Goal: Task Accomplishment & Management: Manage account settings

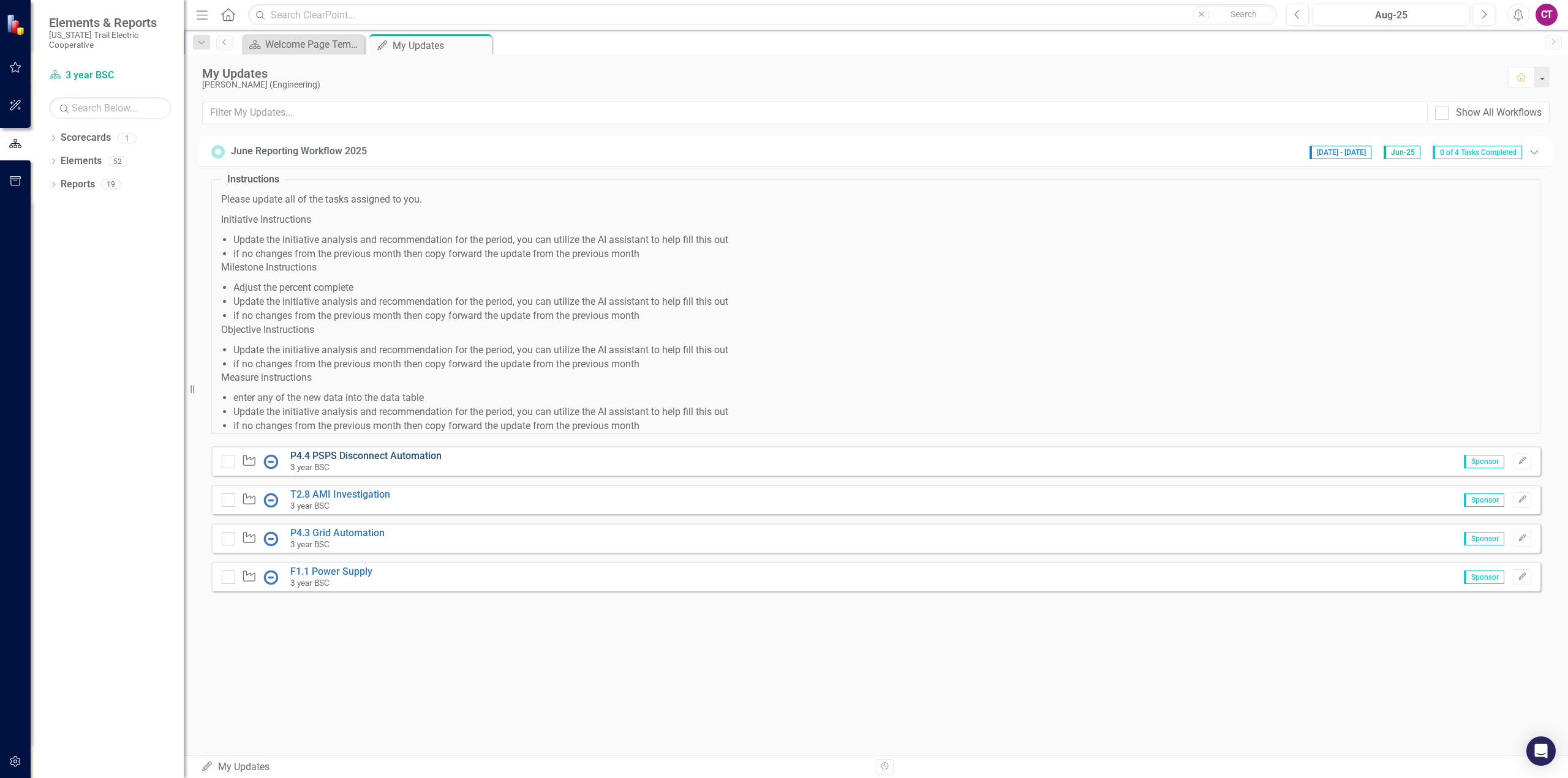
click at [393, 457] on link "P4.4 PSPS Disconnect Automation" at bounding box center [366, 455] width 151 height 11
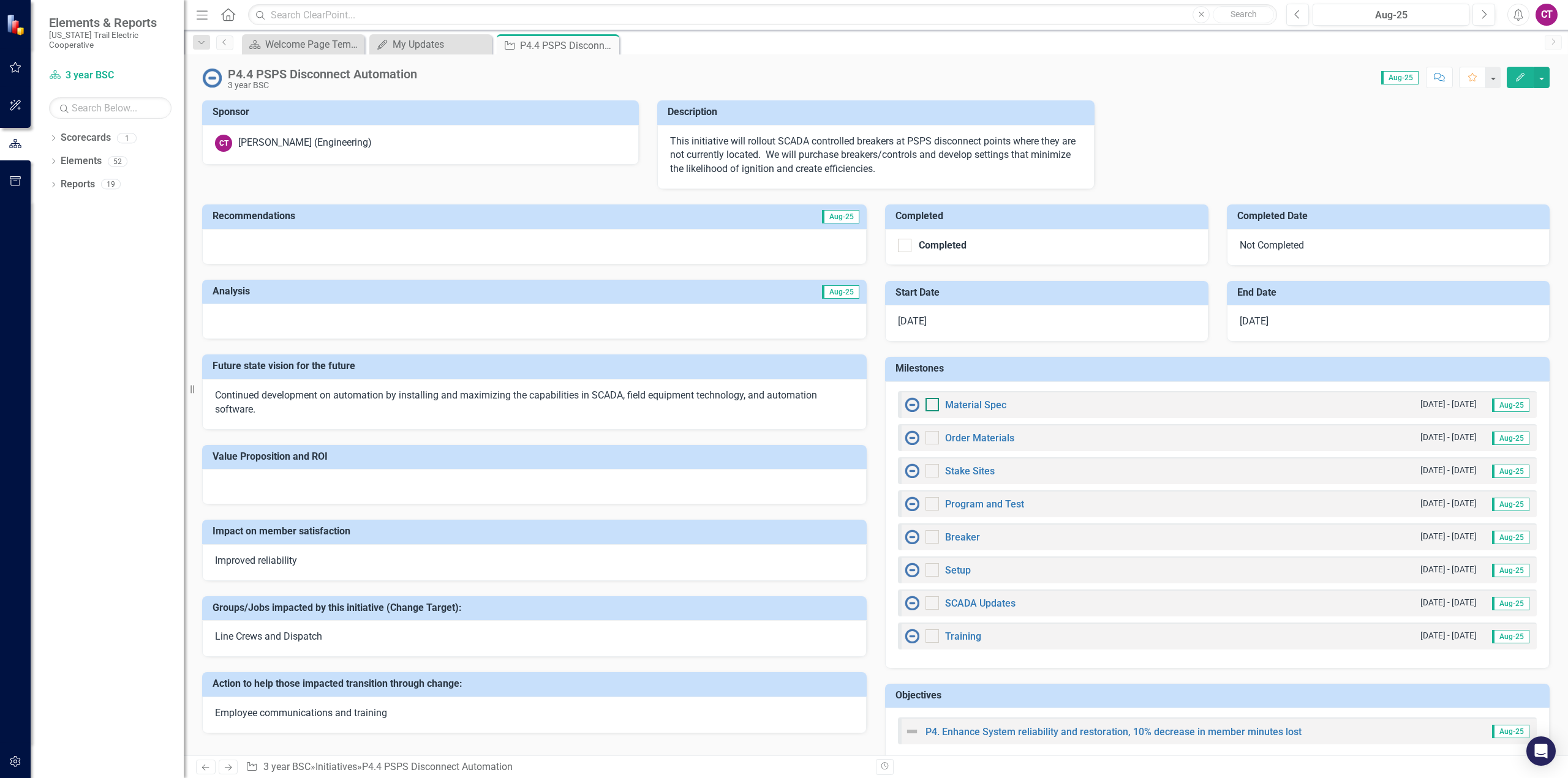
click at [926, 404] on input "checkbox" at bounding box center [929, 402] width 8 height 8
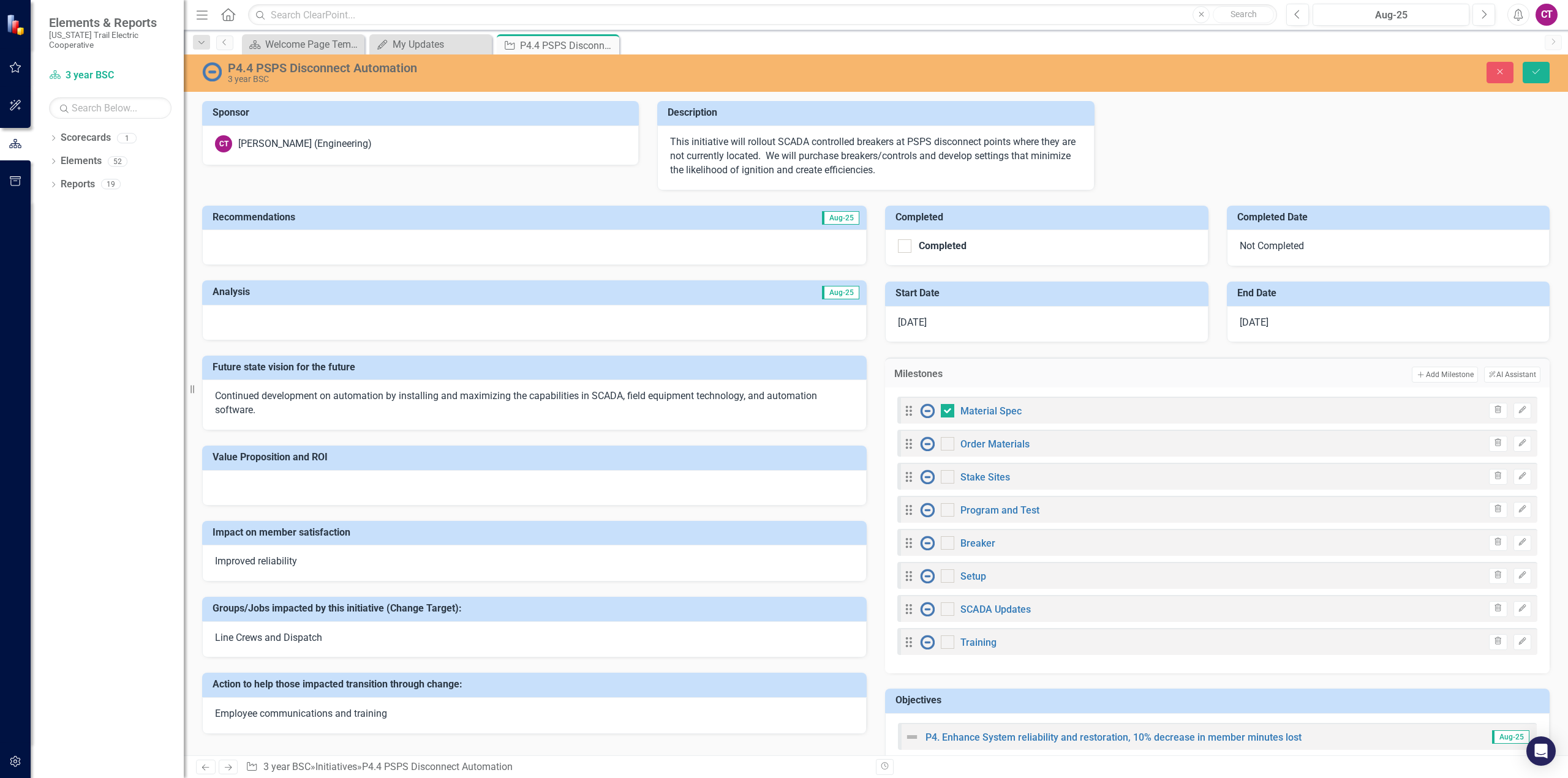
checkbox input "true"
click at [943, 442] on input "checkbox" at bounding box center [944, 441] width 8 height 8
checkbox input "true"
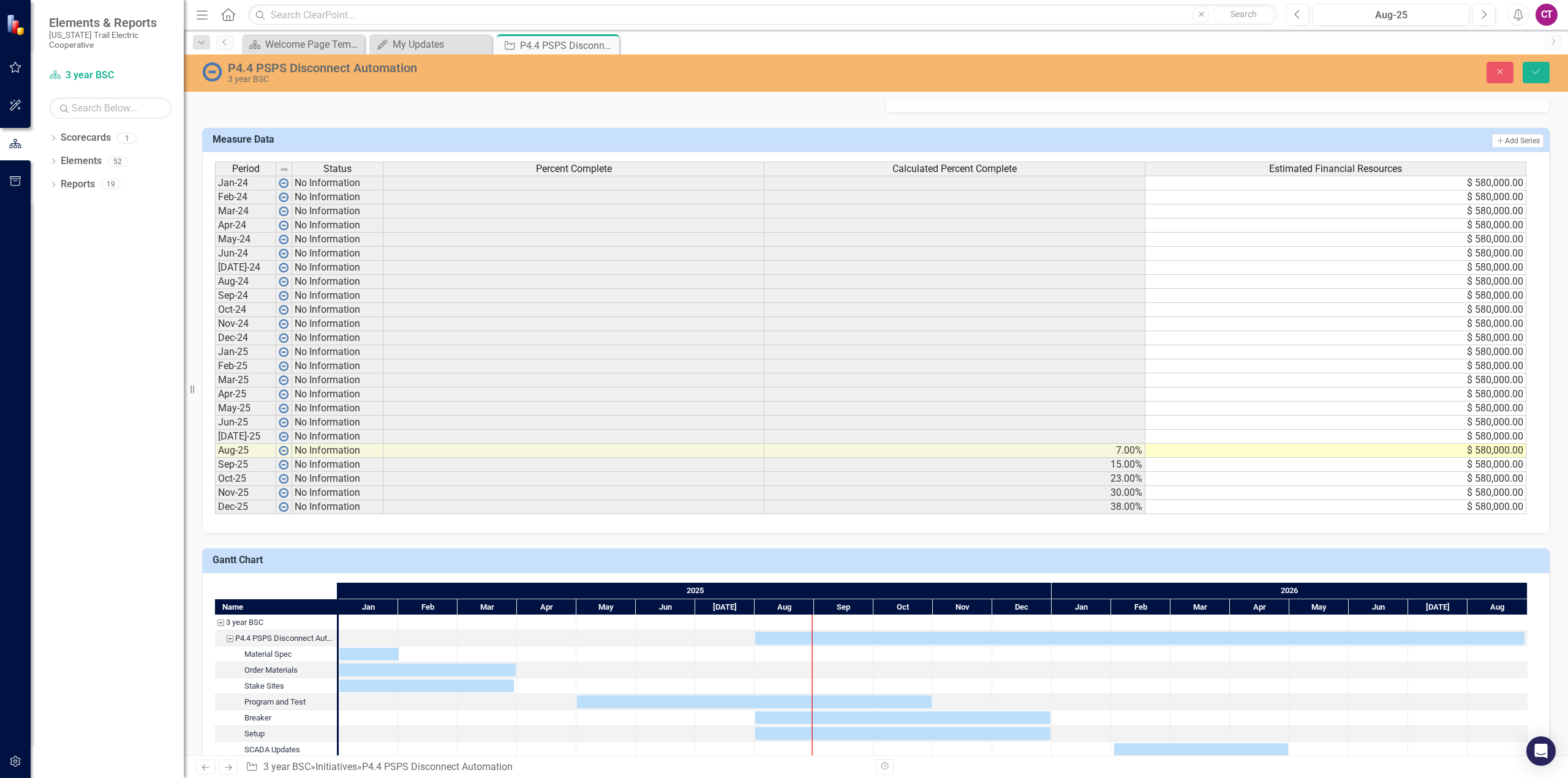
scroll to position [774, 0]
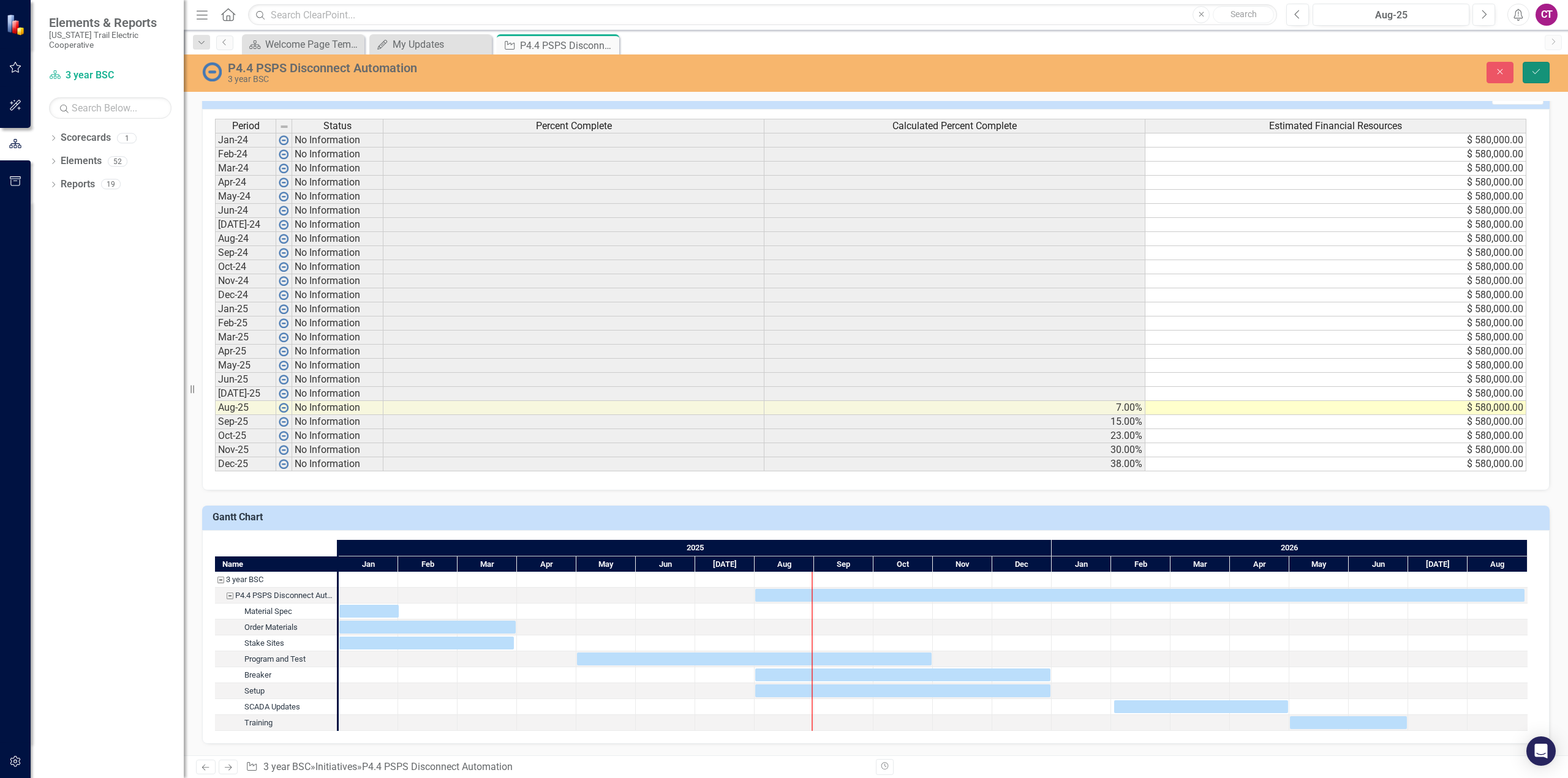
drag, startPoint x: 1535, startPoint y: 69, endPoint x: 982, endPoint y: 288, distance: 594.8
click at [1535, 69] on icon "Save" at bounding box center [1536, 72] width 11 height 9
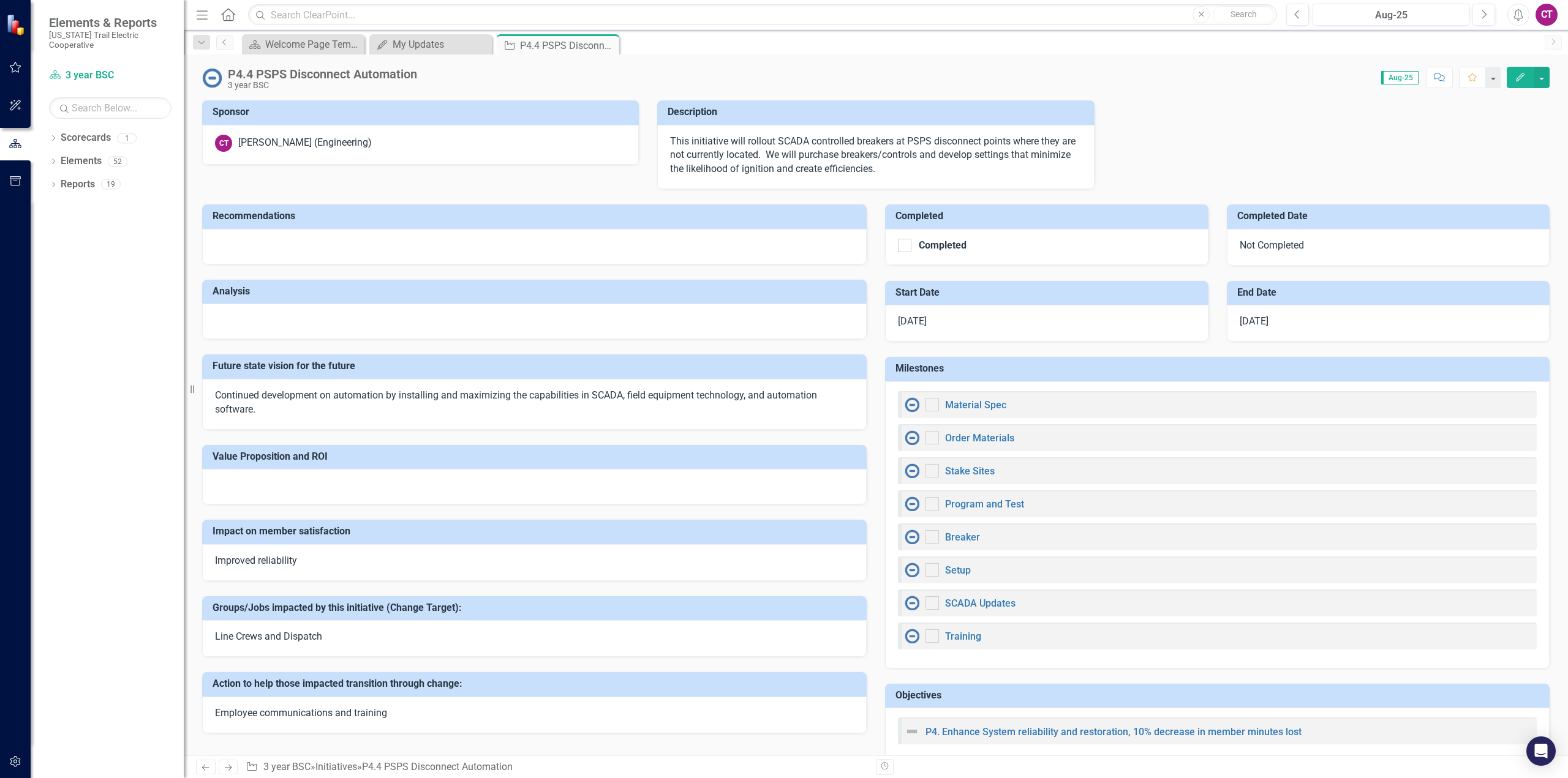
checkbox input "false"
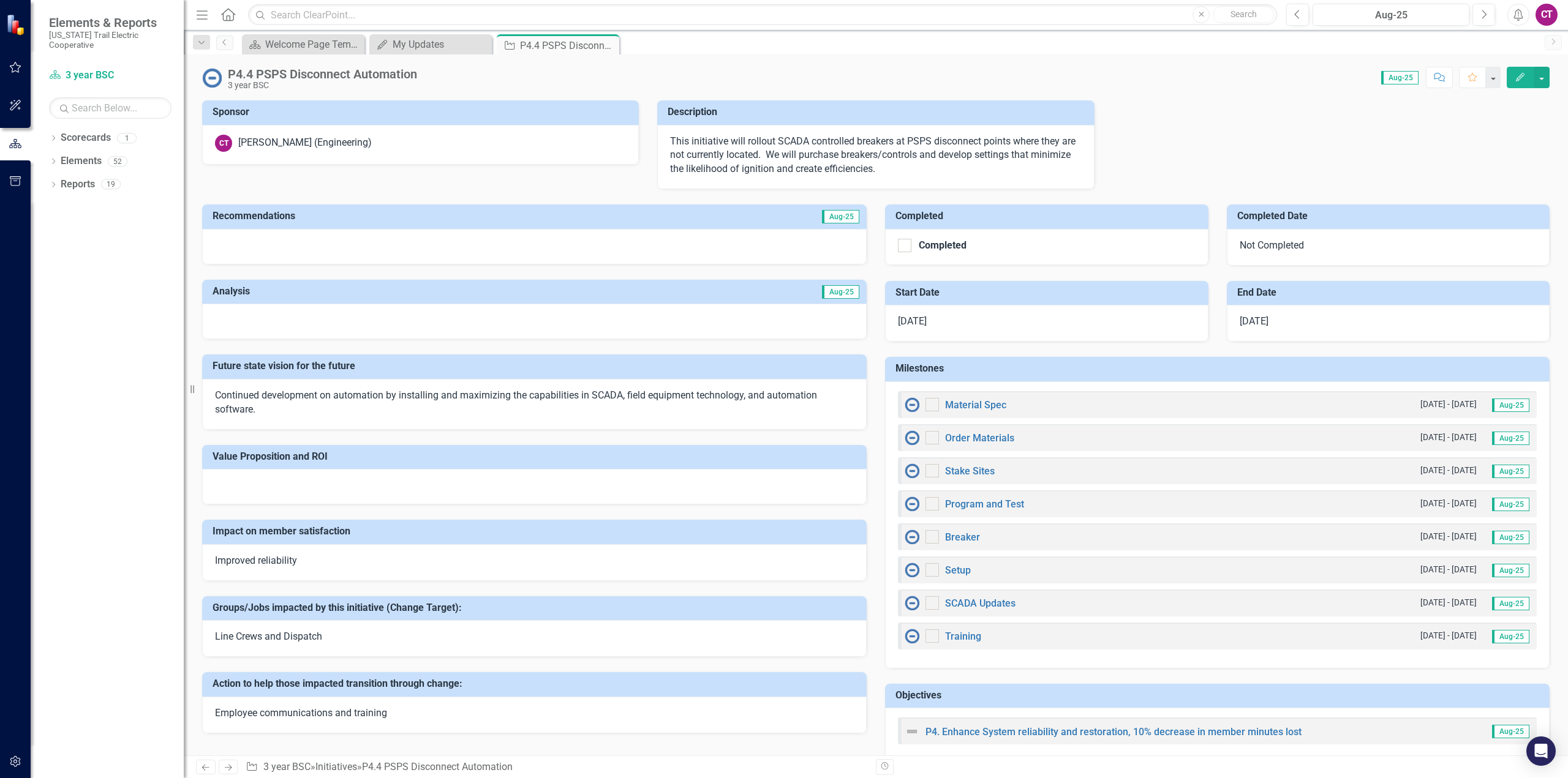
checkbox input "true"
click at [225, 44] on icon at bounding box center [223, 42] width 3 height 6
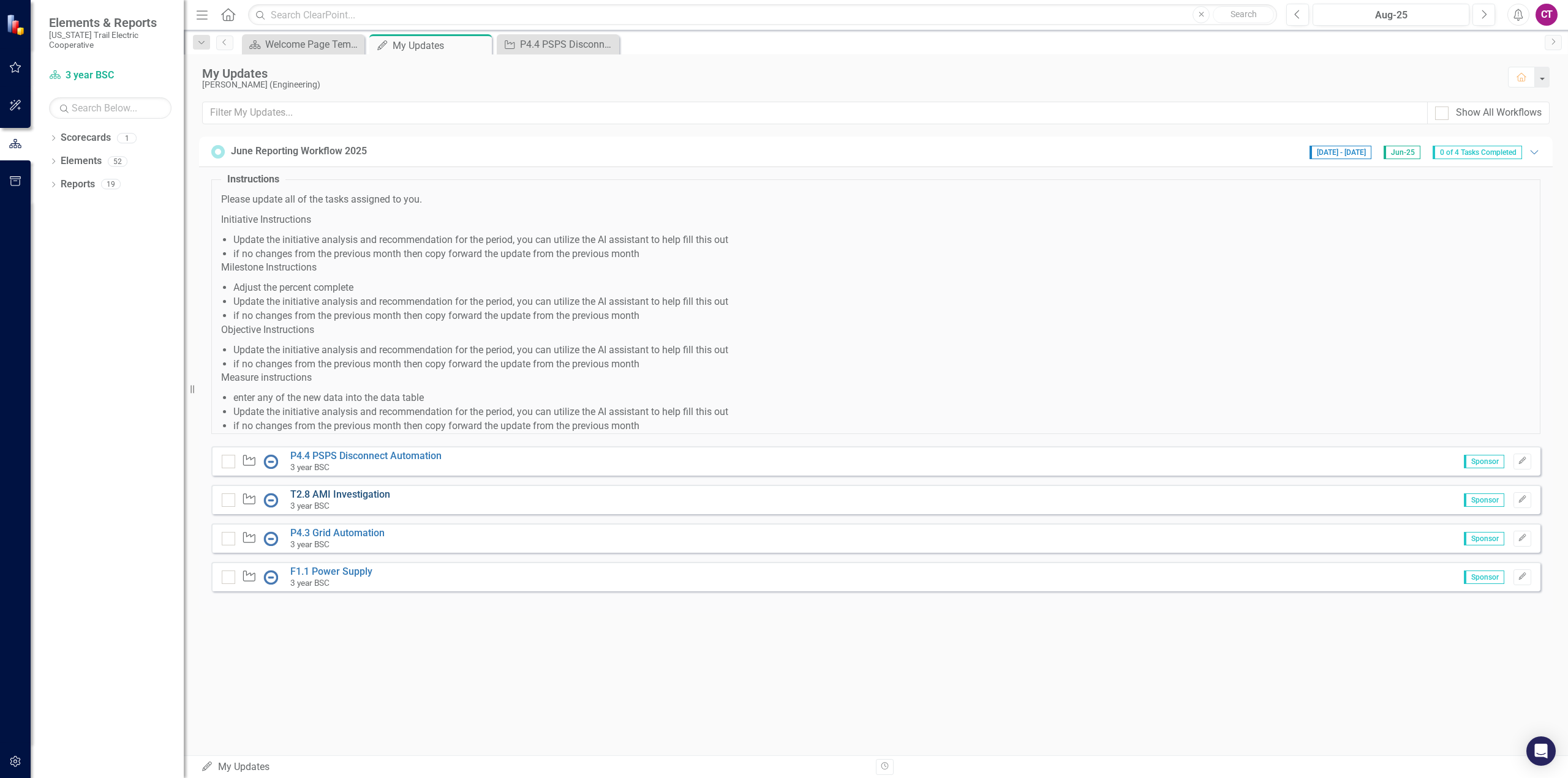
click at [338, 495] on link "T2.8 AMI Investigation" at bounding box center [340, 494] width 100 height 11
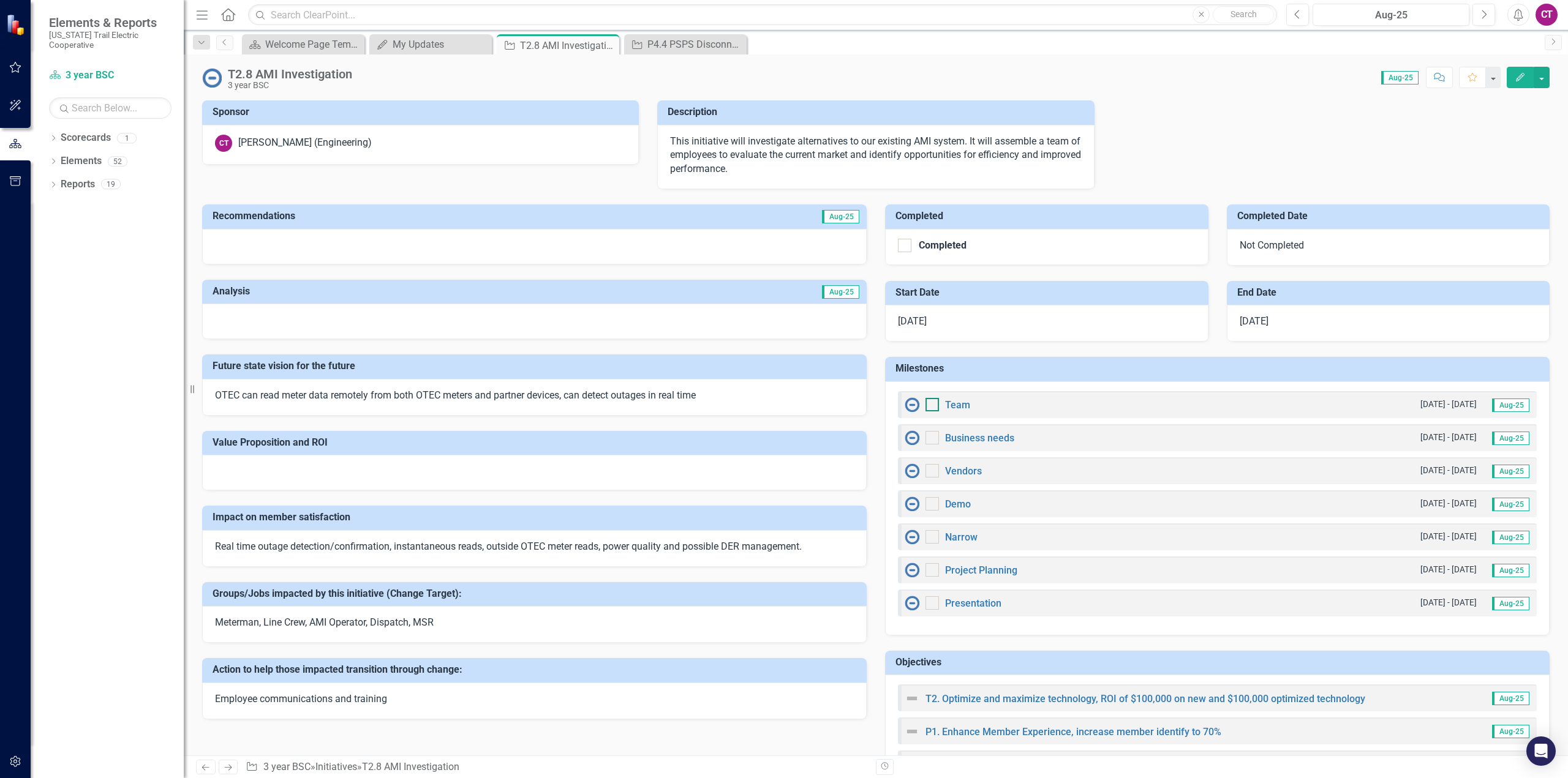
click at [926, 406] on input "checkbox" at bounding box center [929, 402] width 8 height 8
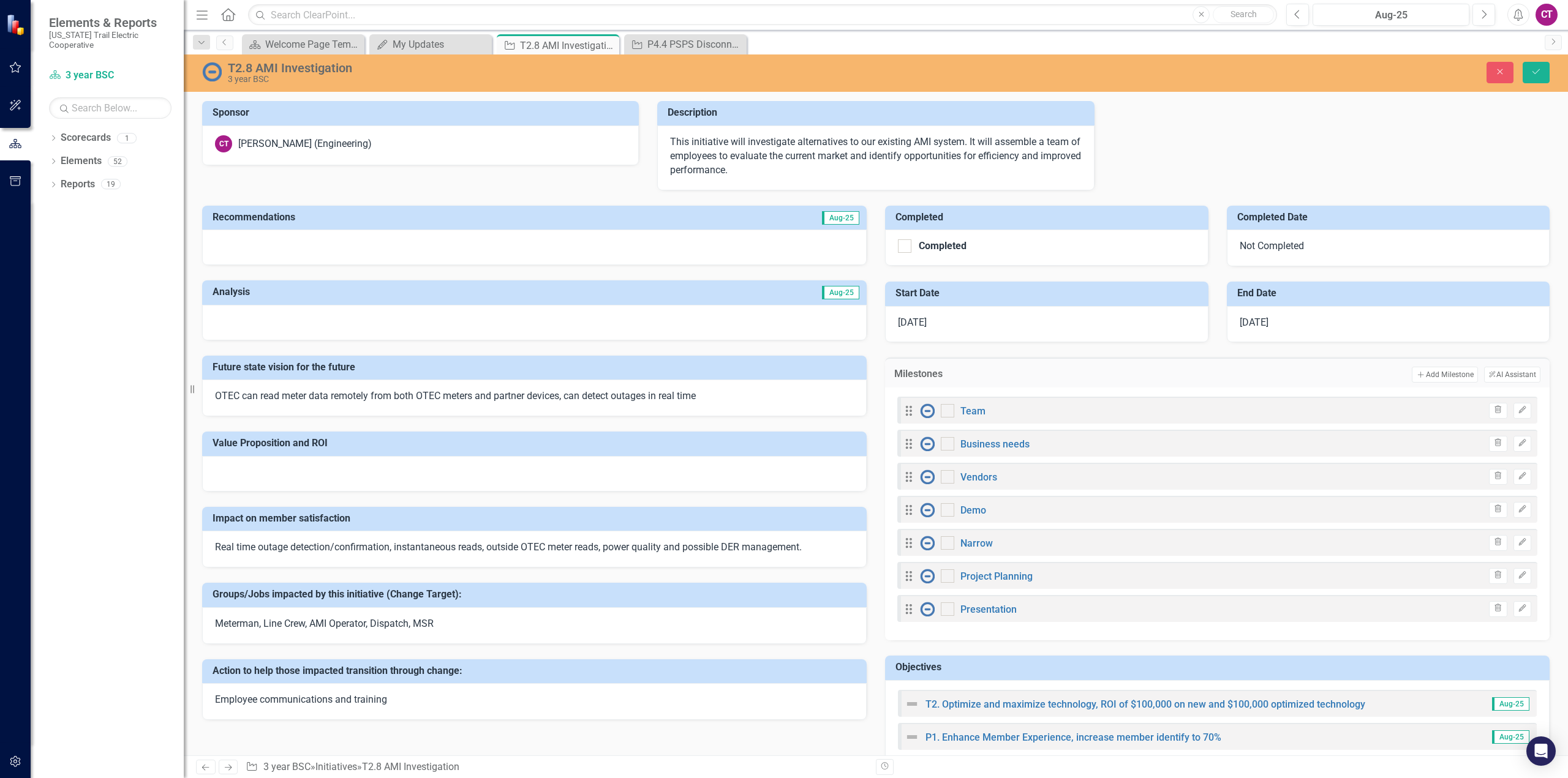
checkbox input "true"
click at [941, 440] on input "checkbox" at bounding box center [944, 441] width 8 height 8
checkbox input "true"
click at [943, 476] on input "checkbox" at bounding box center [944, 474] width 8 height 8
checkbox input "true"
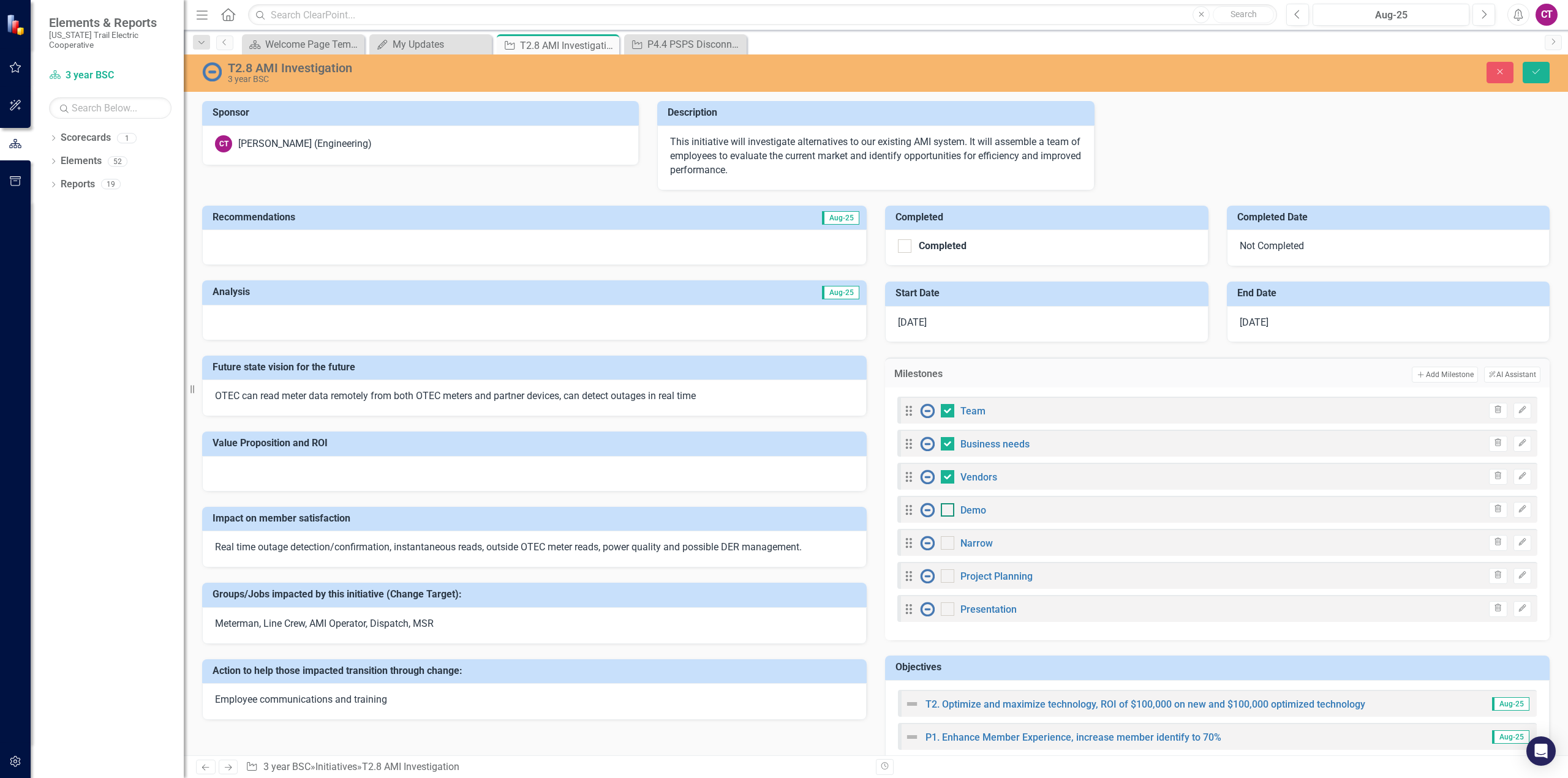
click at [946, 509] on div at bounding box center [947, 509] width 13 height 13
click at [946, 509] on input "checkbox" at bounding box center [944, 507] width 8 height 8
checkbox input "true"
click at [943, 545] on div at bounding box center [947, 543] width 13 height 13
click at [943, 544] on input "checkbox" at bounding box center [944, 540] width 8 height 8
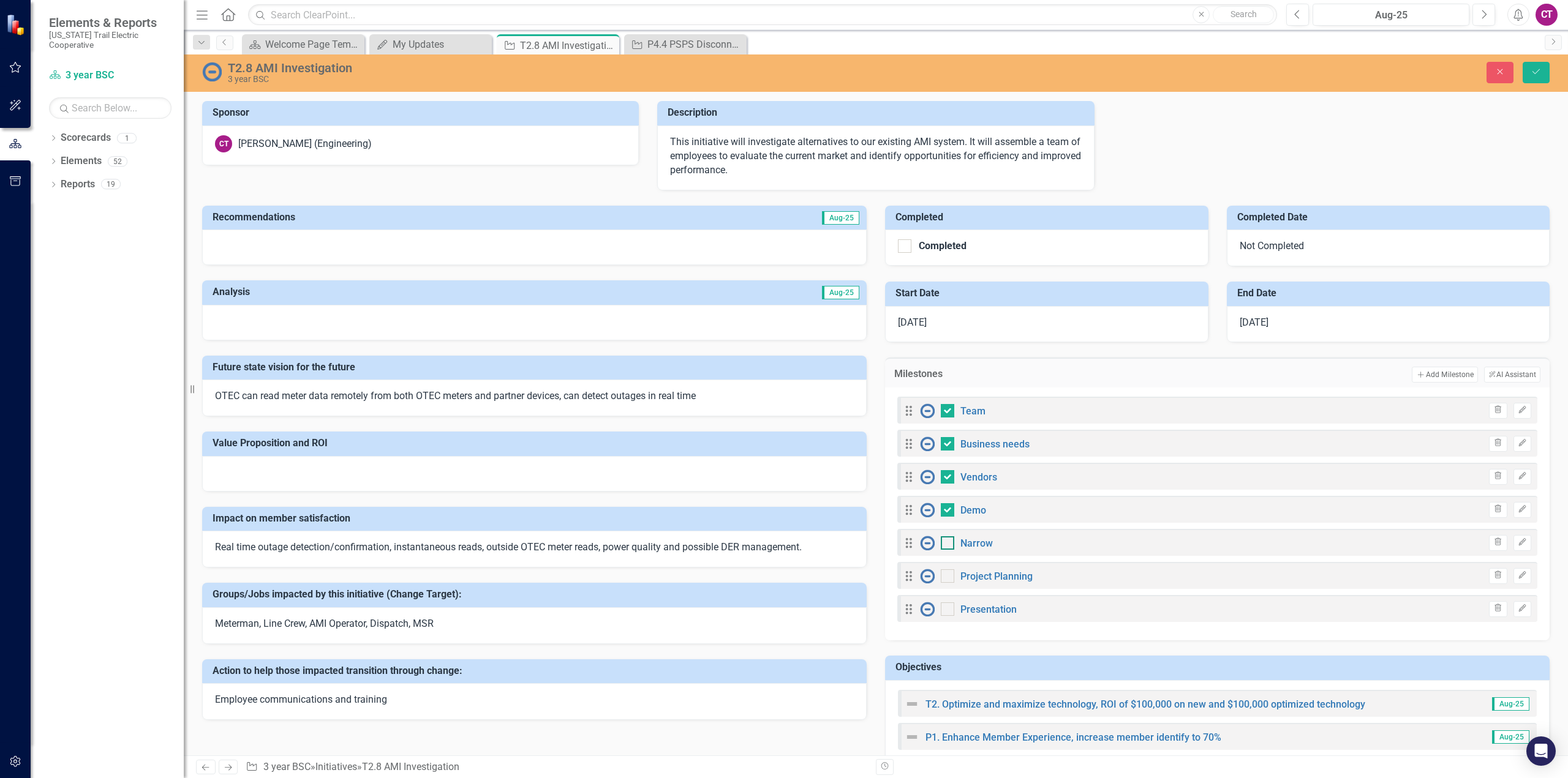
checkbox input "true"
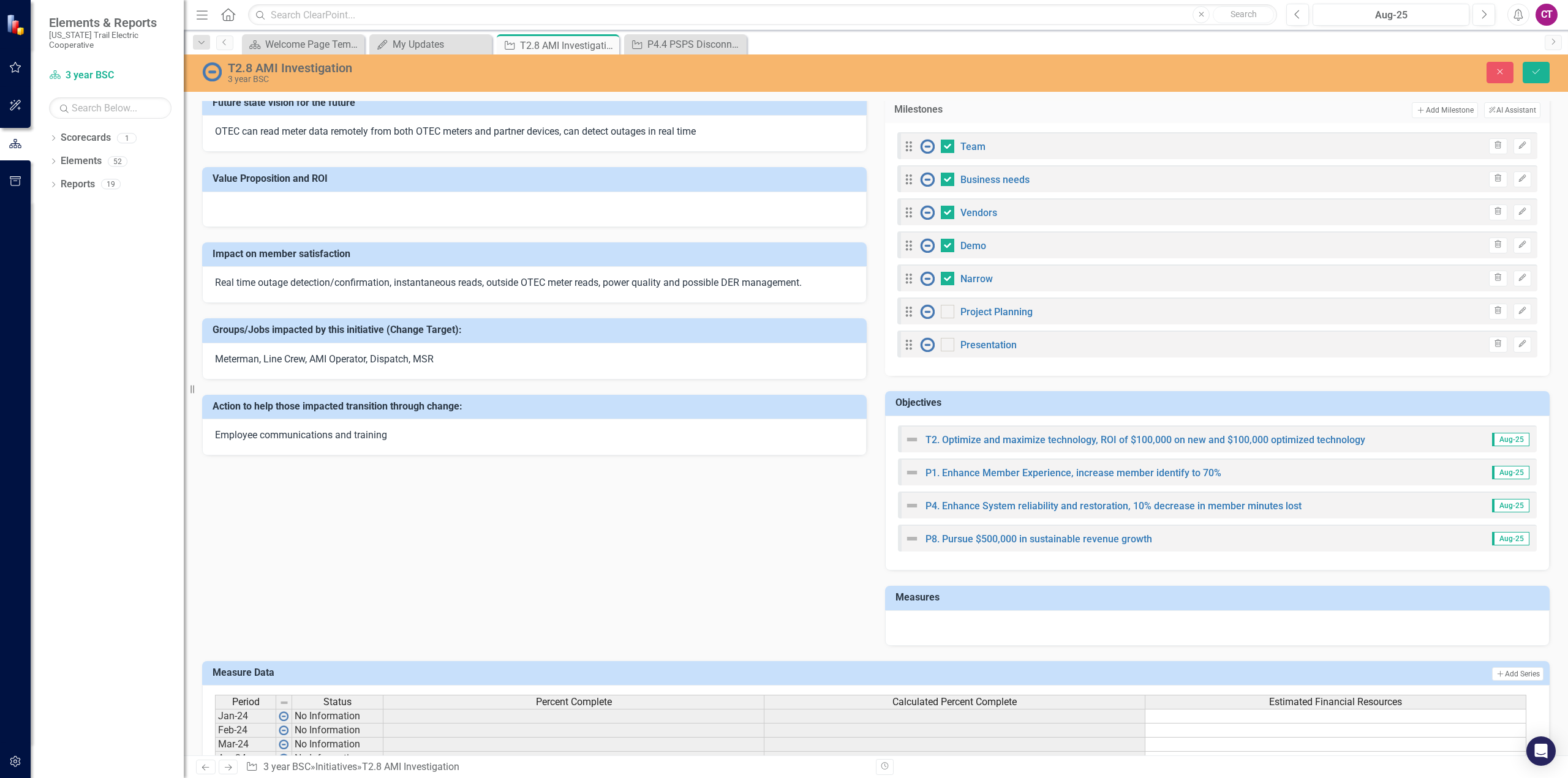
scroll to position [91, 0]
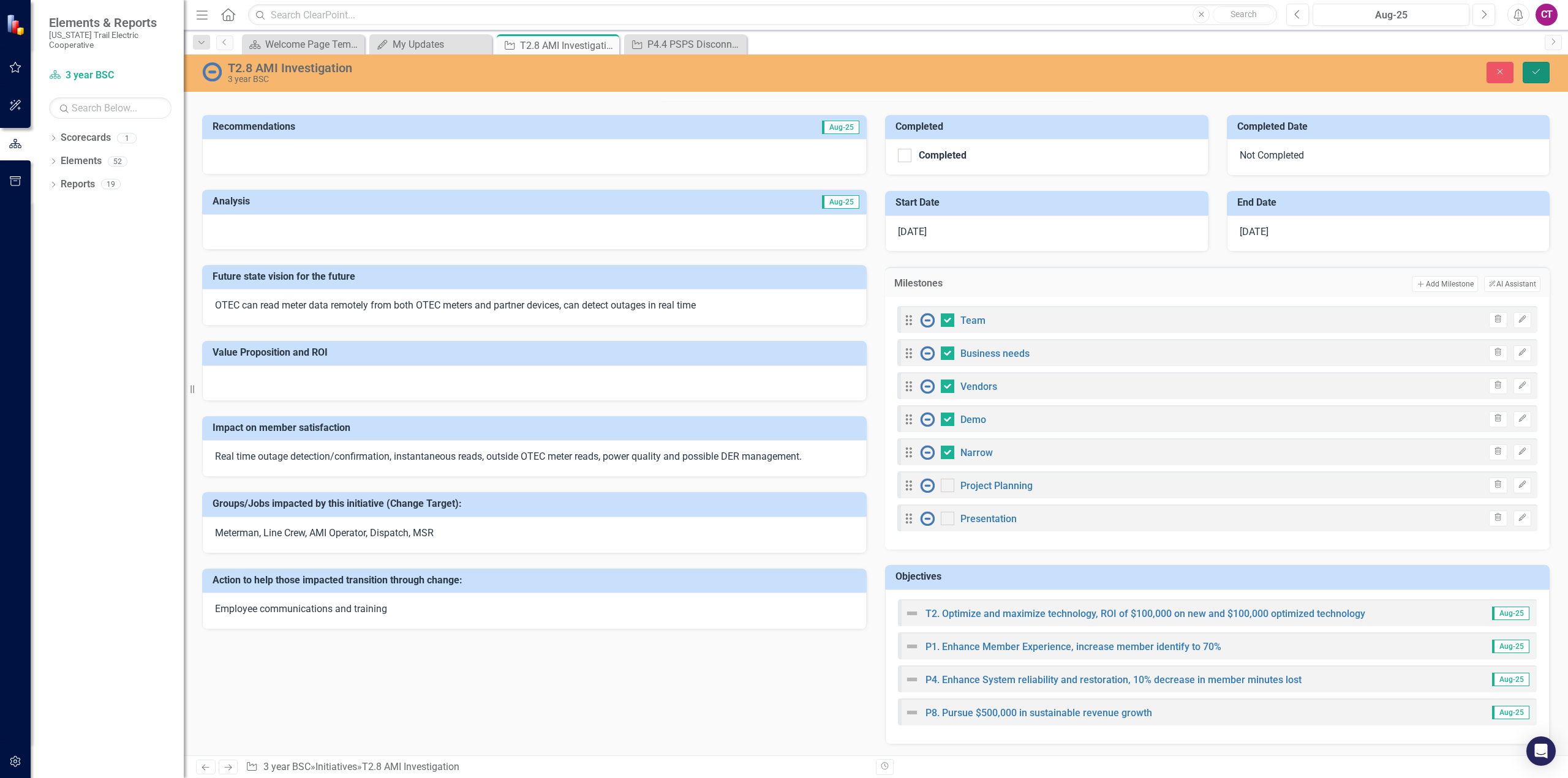
click at [1543, 64] on button "Save" at bounding box center [1536, 72] width 27 height 21
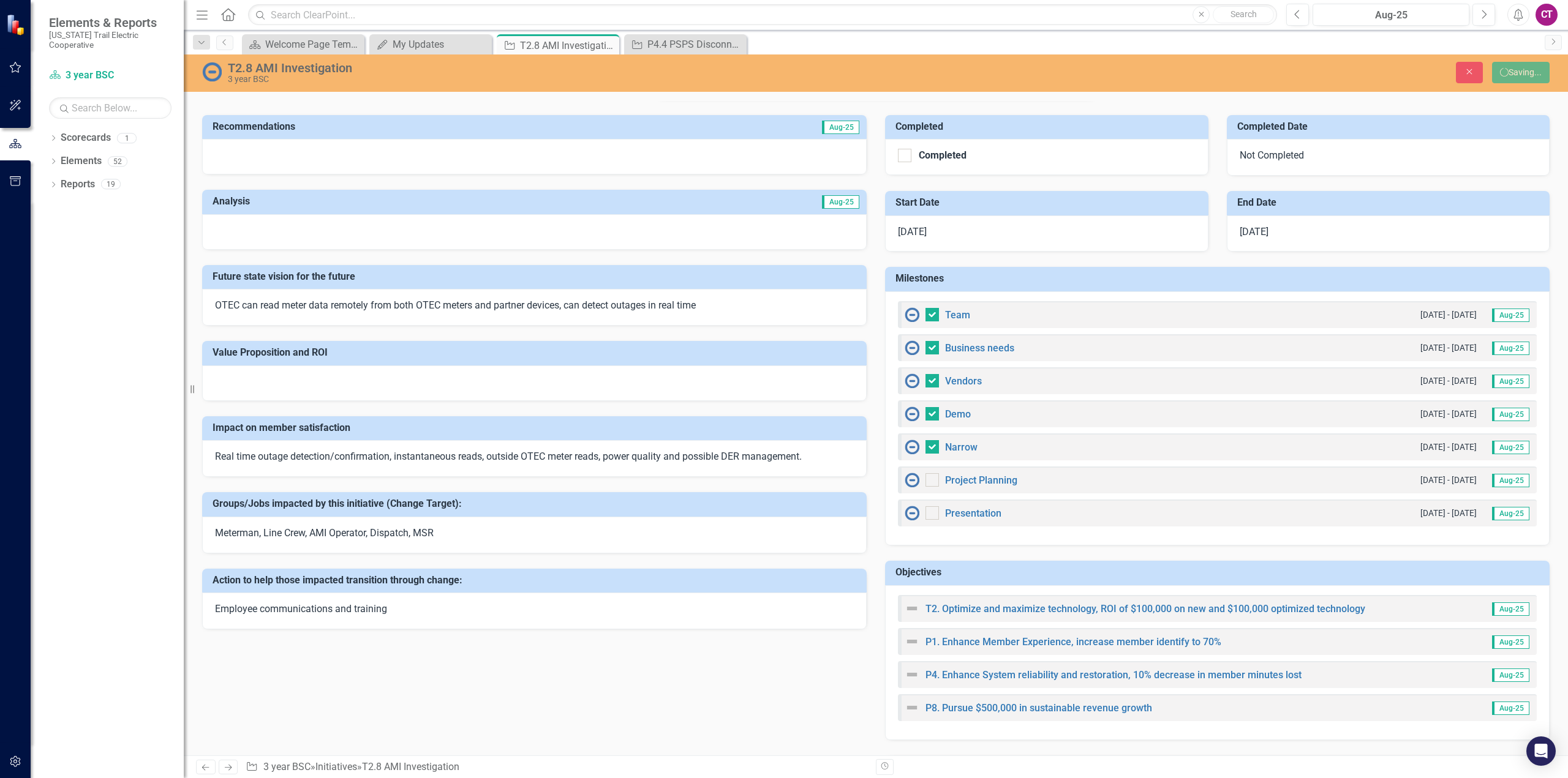
checkbox input "false"
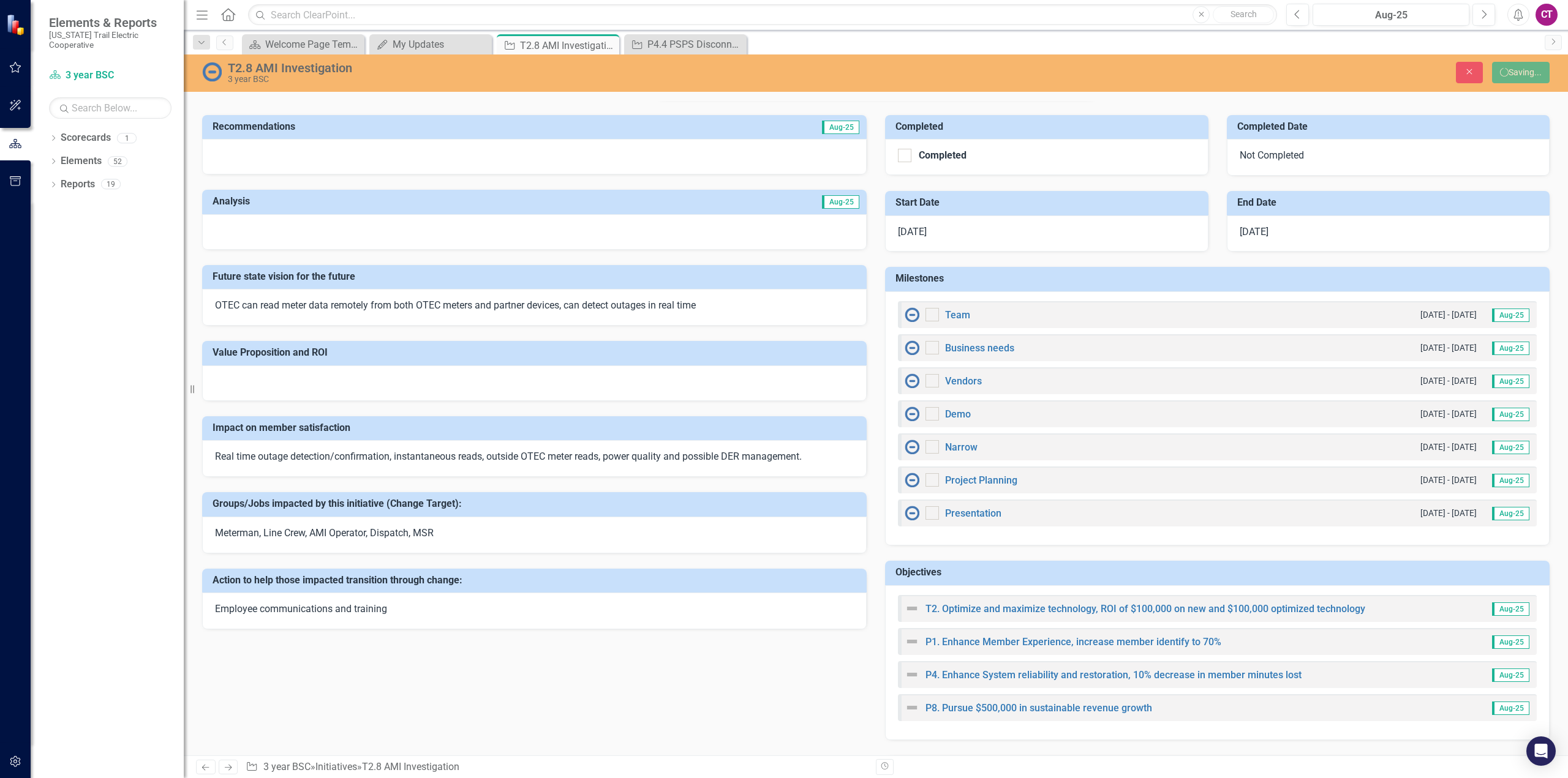
checkbox input "false"
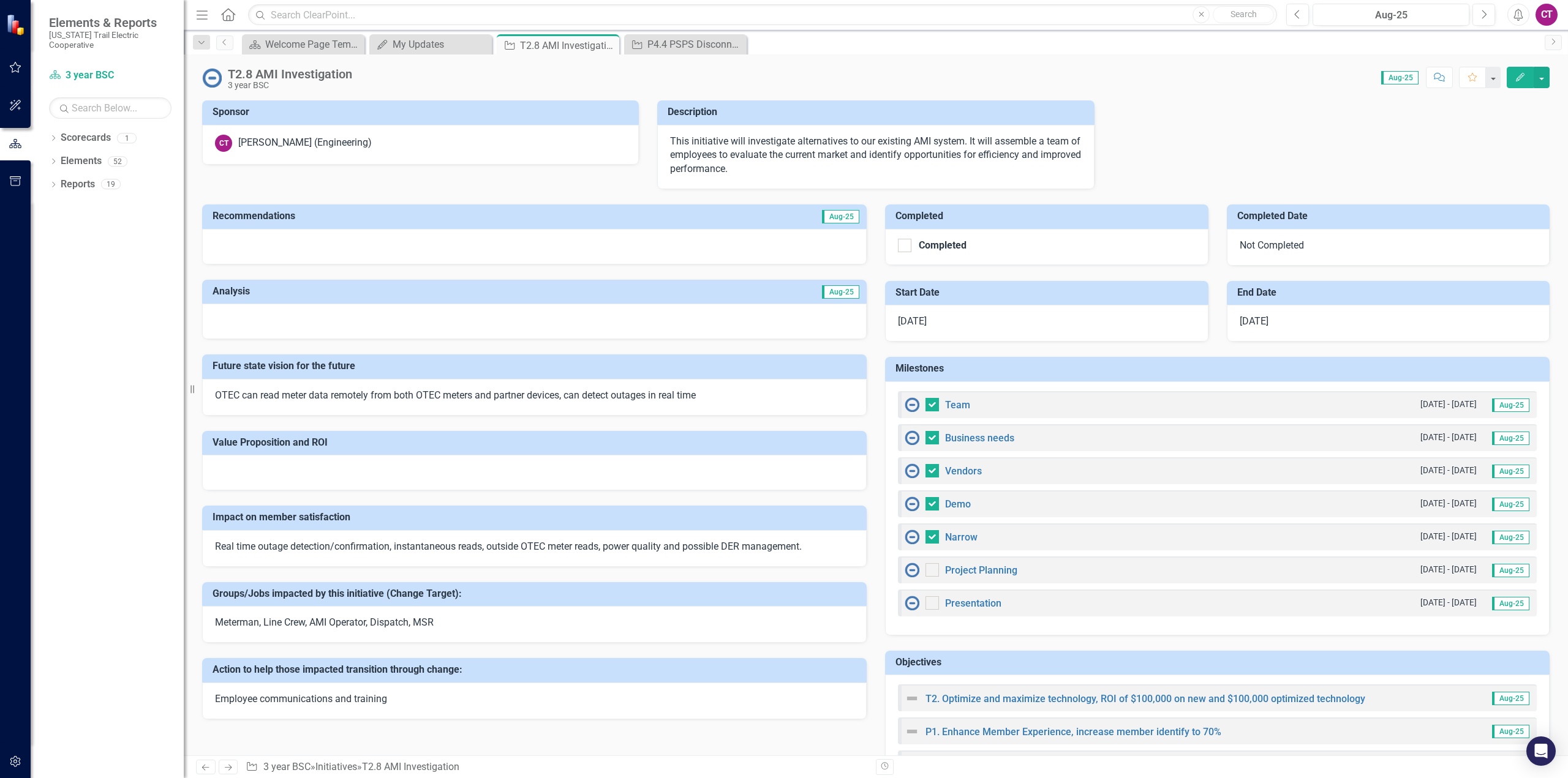
checkbox input "false"
click at [226, 45] on icon "Previous" at bounding box center [225, 42] width 10 height 8
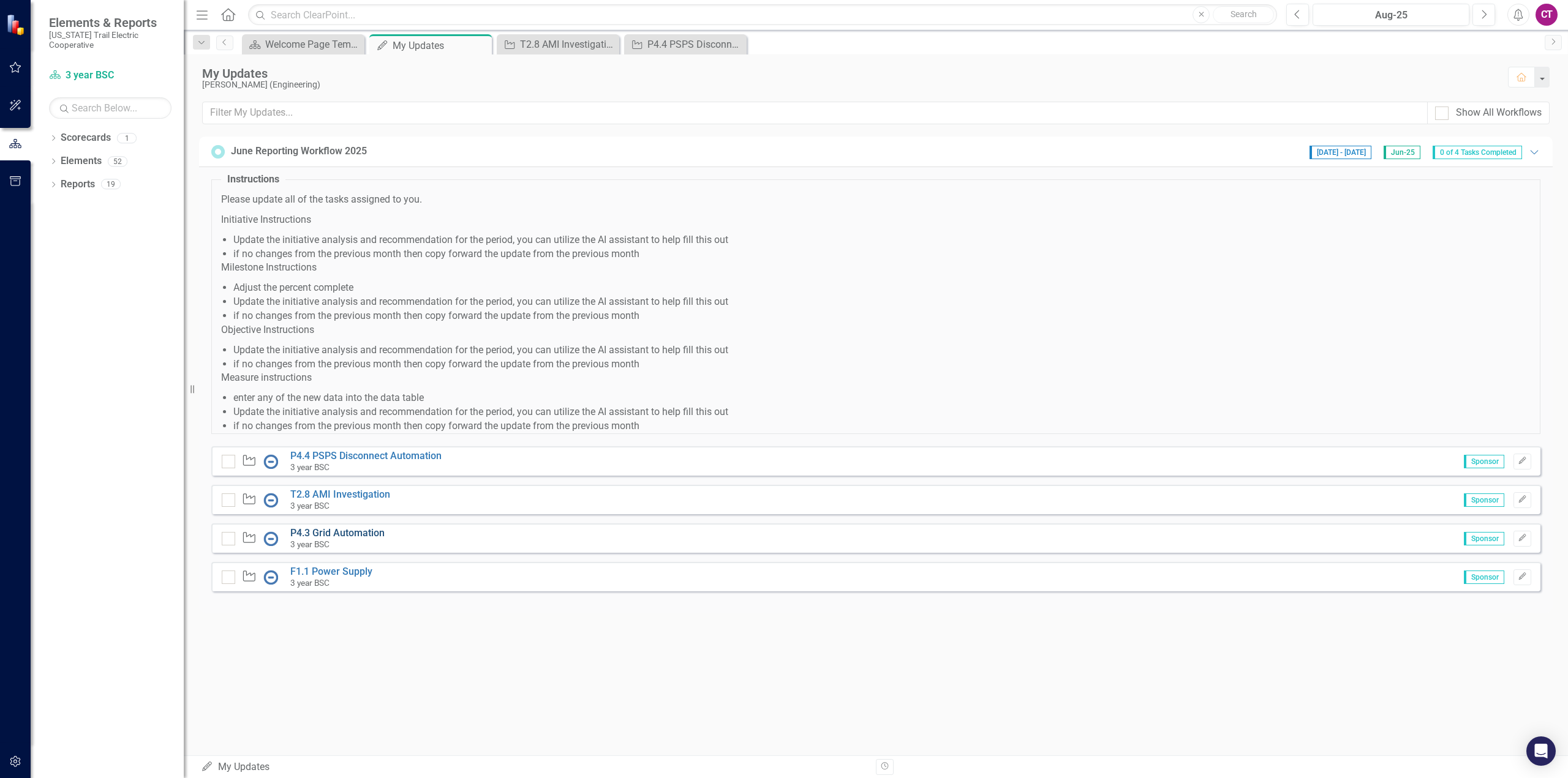
click at [349, 537] on link "P4.3 Grid Automation" at bounding box center [337, 533] width 94 height 11
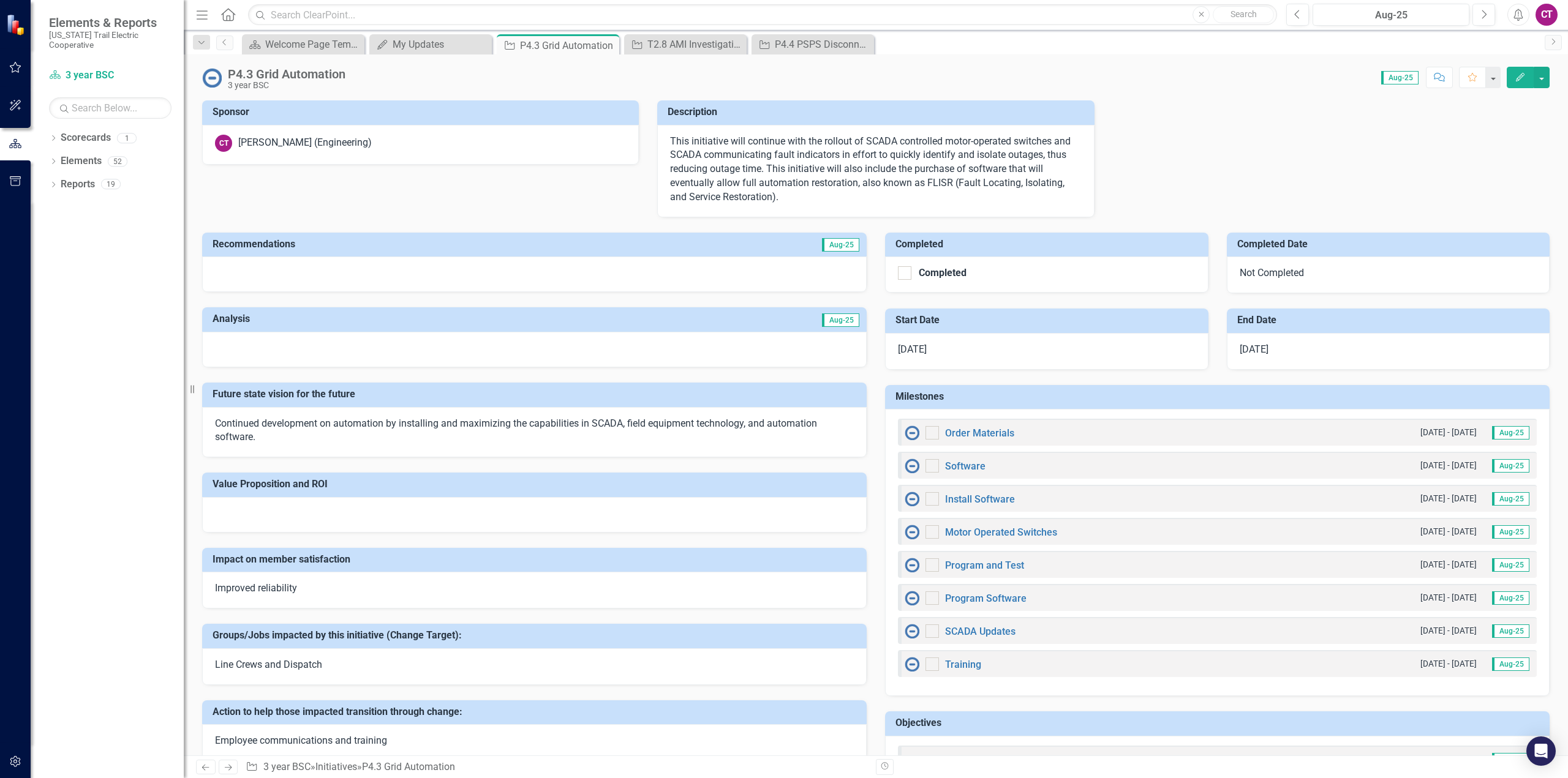
click at [936, 431] on div "Order Materials" at bounding box center [960, 432] width 109 height 14
click at [932, 432] on div at bounding box center [932, 432] width 13 height 13
click at [932, 432] on input "checkbox" at bounding box center [929, 430] width 8 height 8
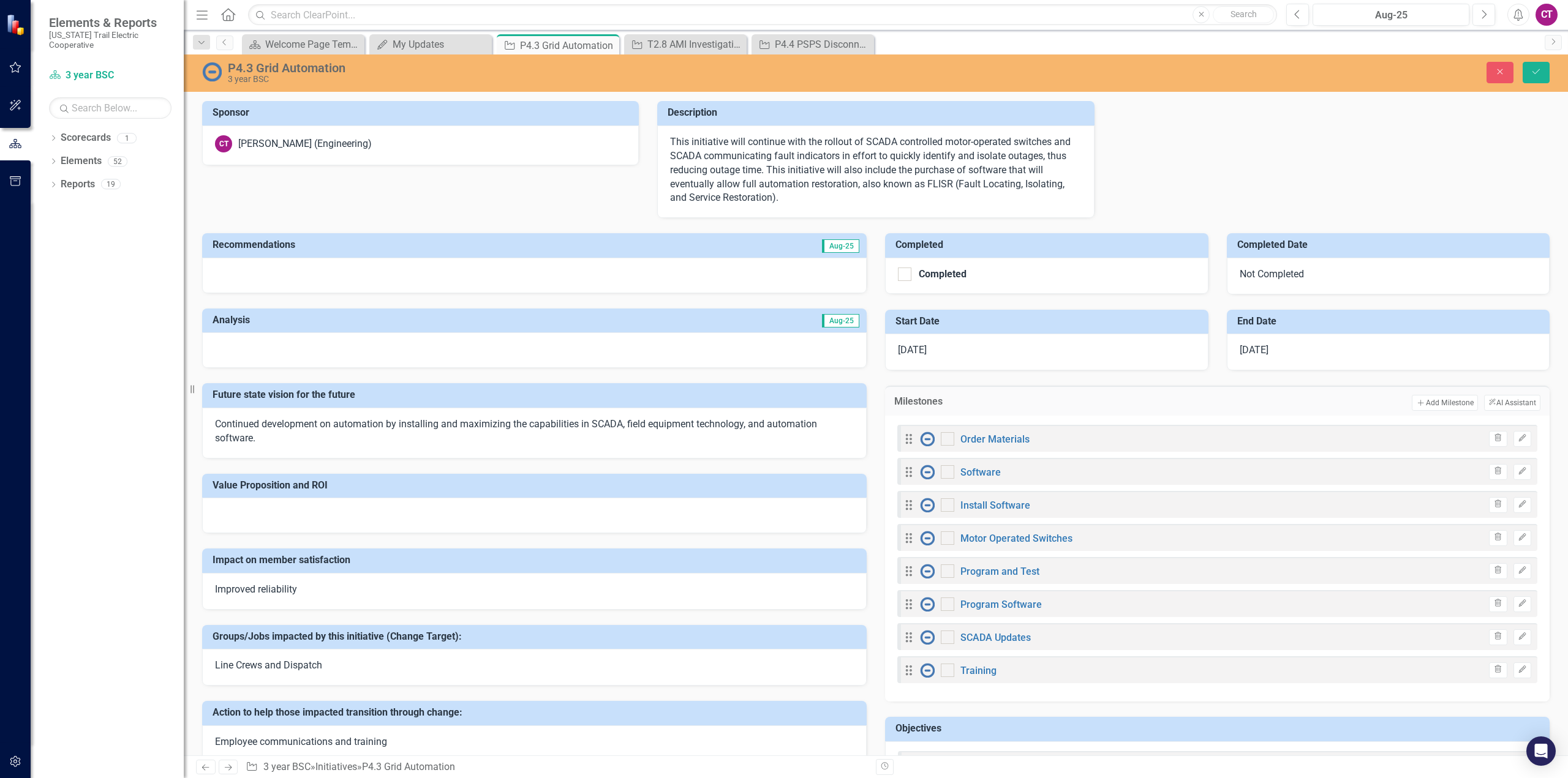
checkbox input "true"
click at [941, 473] on div at bounding box center [947, 472] width 13 height 13
click at [941, 473] on input "checkbox" at bounding box center [944, 469] width 8 height 8
checkbox input "true"
click at [944, 509] on div at bounding box center [947, 504] width 13 height 13
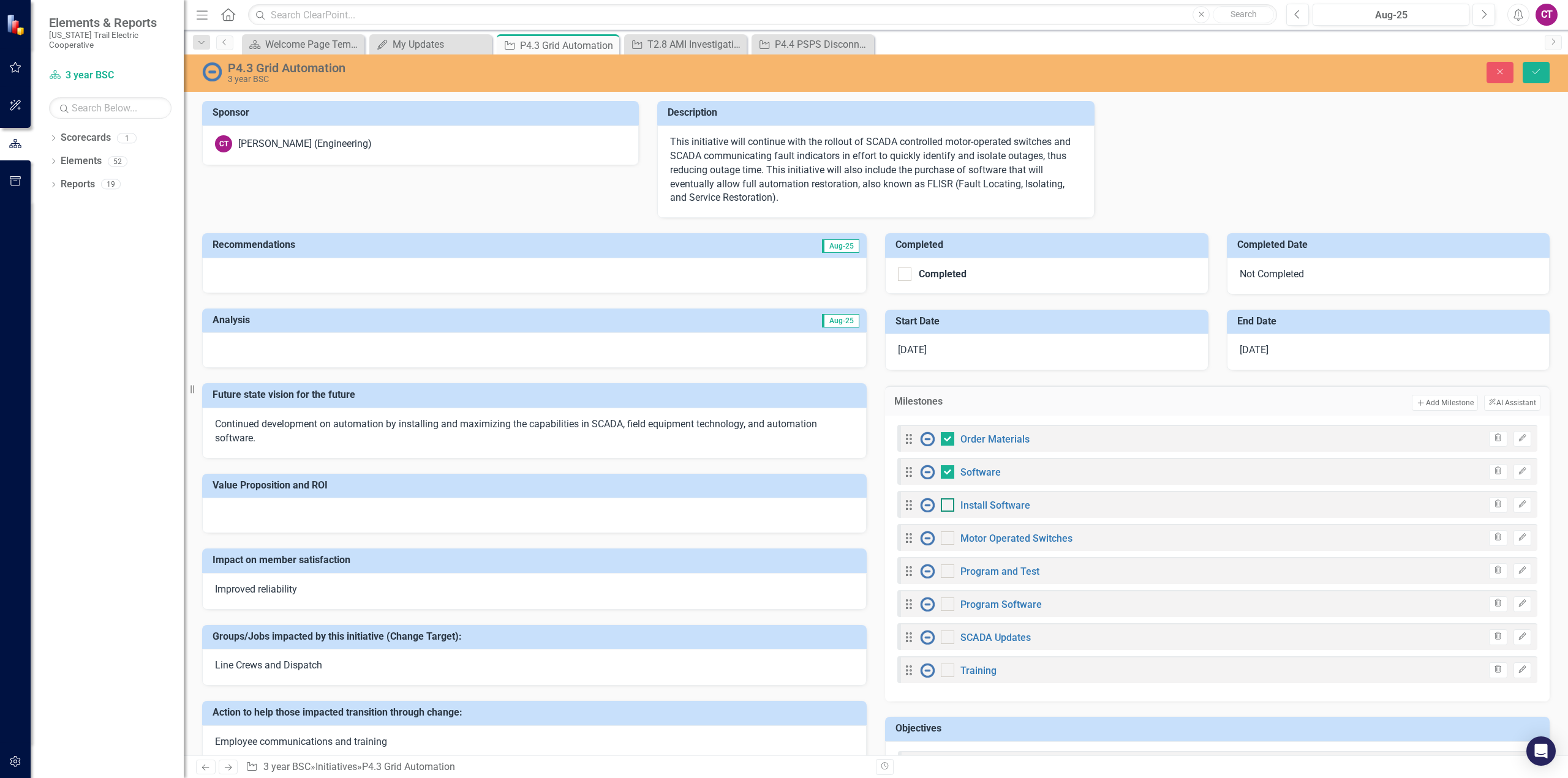
click at [944, 506] on input "checkbox" at bounding box center [944, 502] width 8 height 8
checkbox input "true"
click at [943, 538] on input "checkbox" at bounding box center [944, 535] width 8 height 8
checkbox input "true"
click at [941, 574] on div at bounding box center [947, 570] width 13 height 13
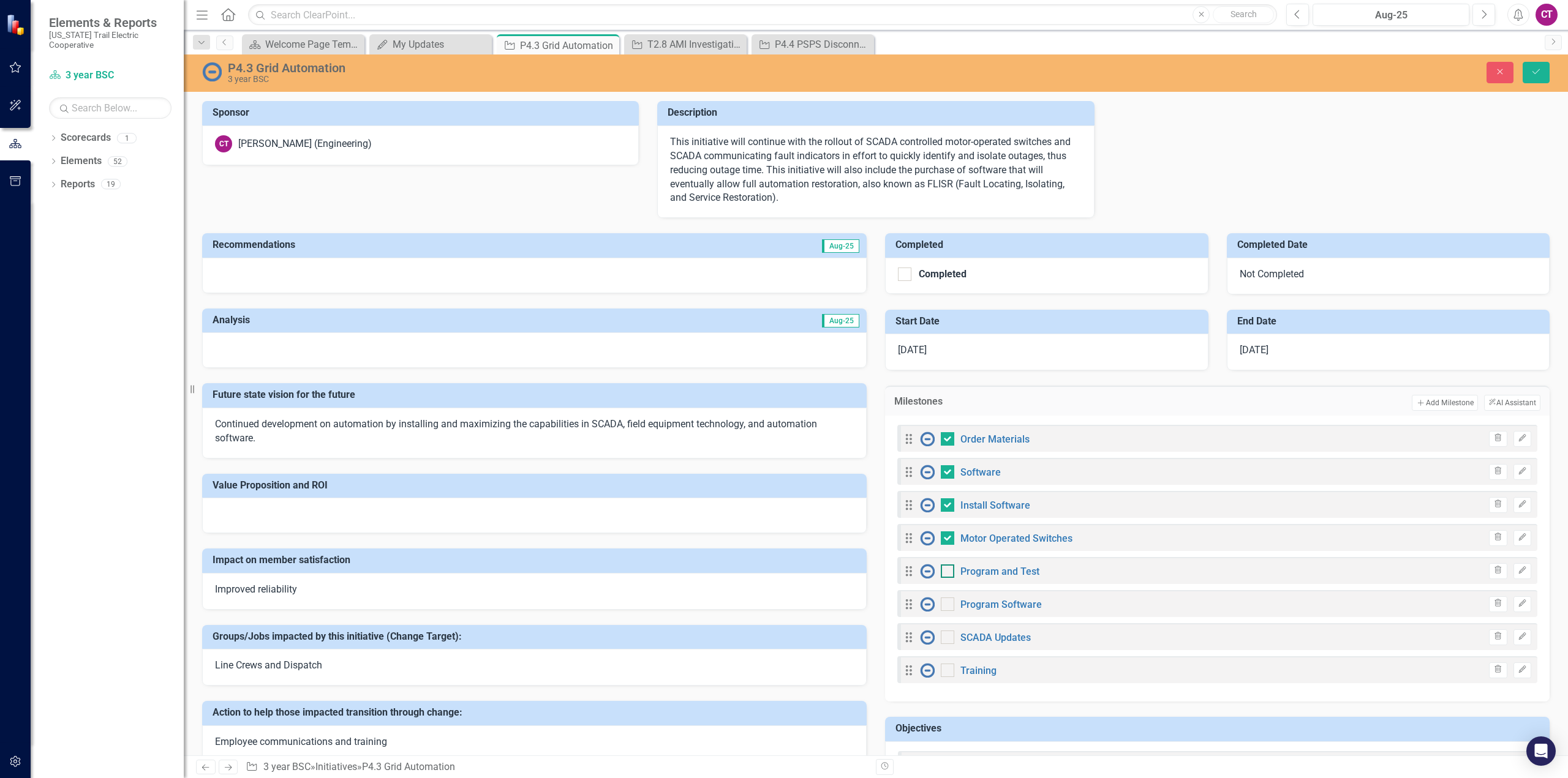
click at [941, 572] on input "checkbox" at bounding box center [944, 568] width 8 height 8
checkbox input "true"
drag, startPoint x: 1543, startPoint y: 70, endPoint x: 1548, endPoint y: 126, distance: 56.2
click at [1543, 70] on button "Save" at bounding box center [1536, 72] width 27 height 21
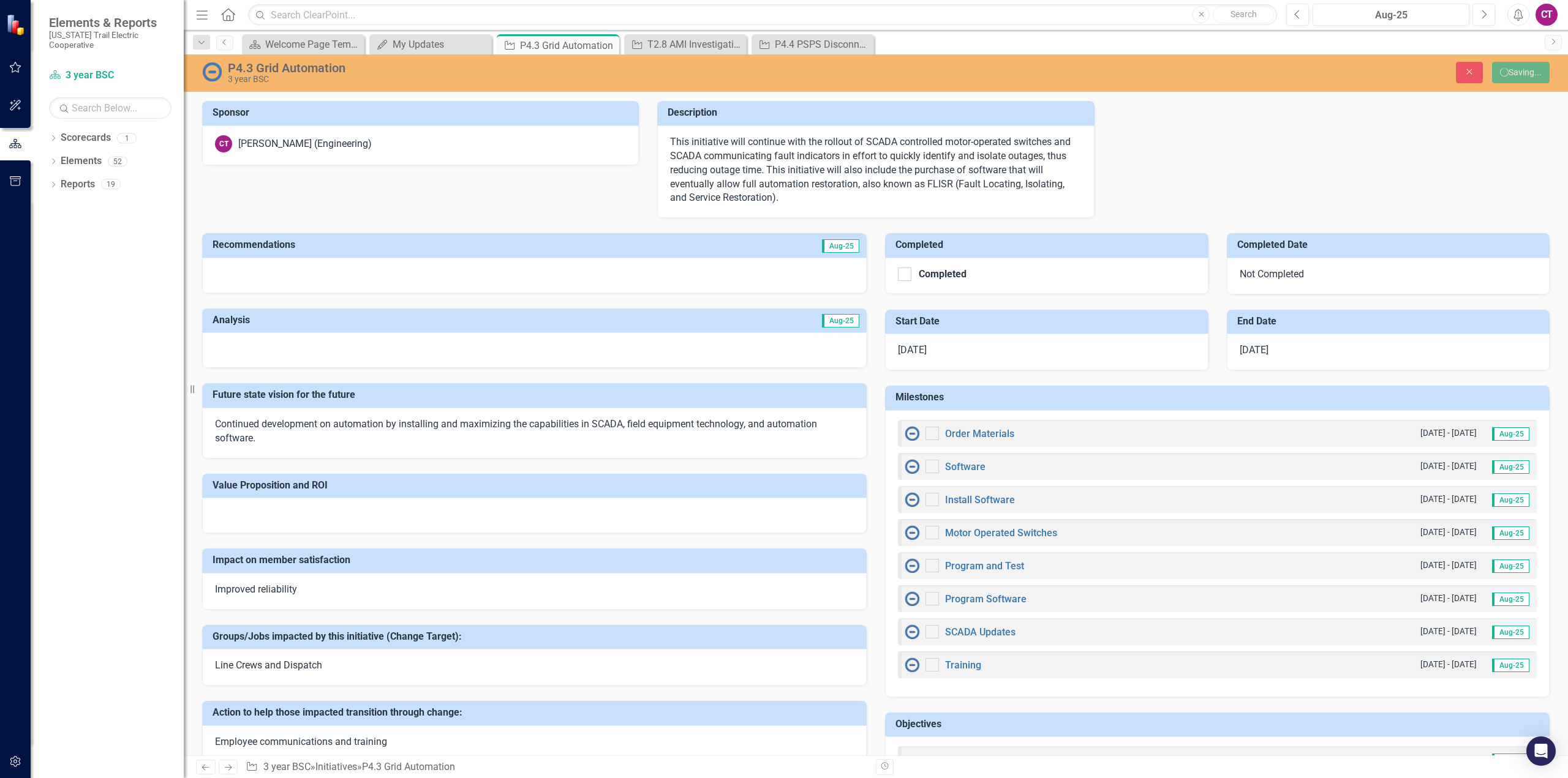
checkbox input "false"
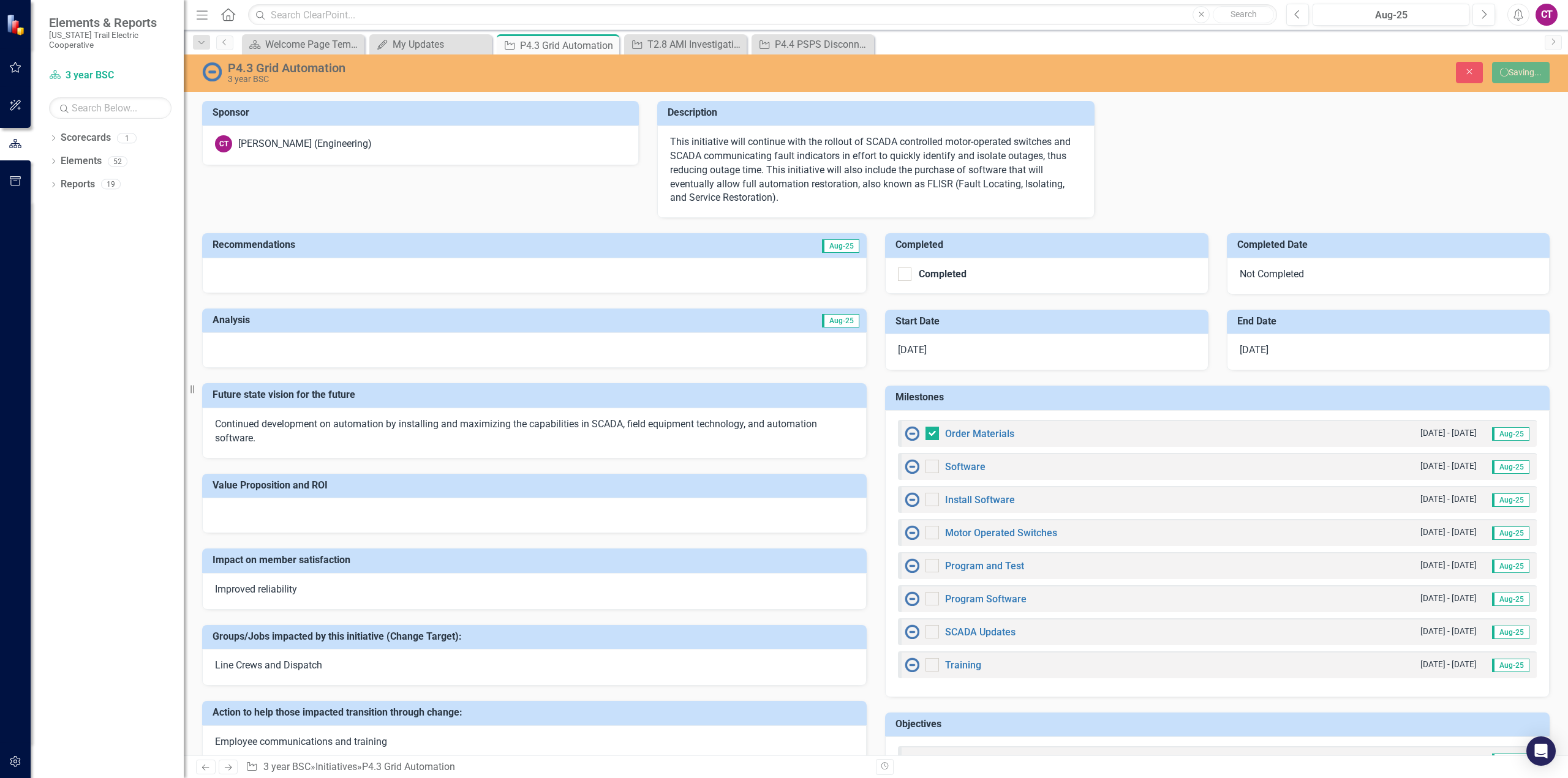
checkbox input "false"
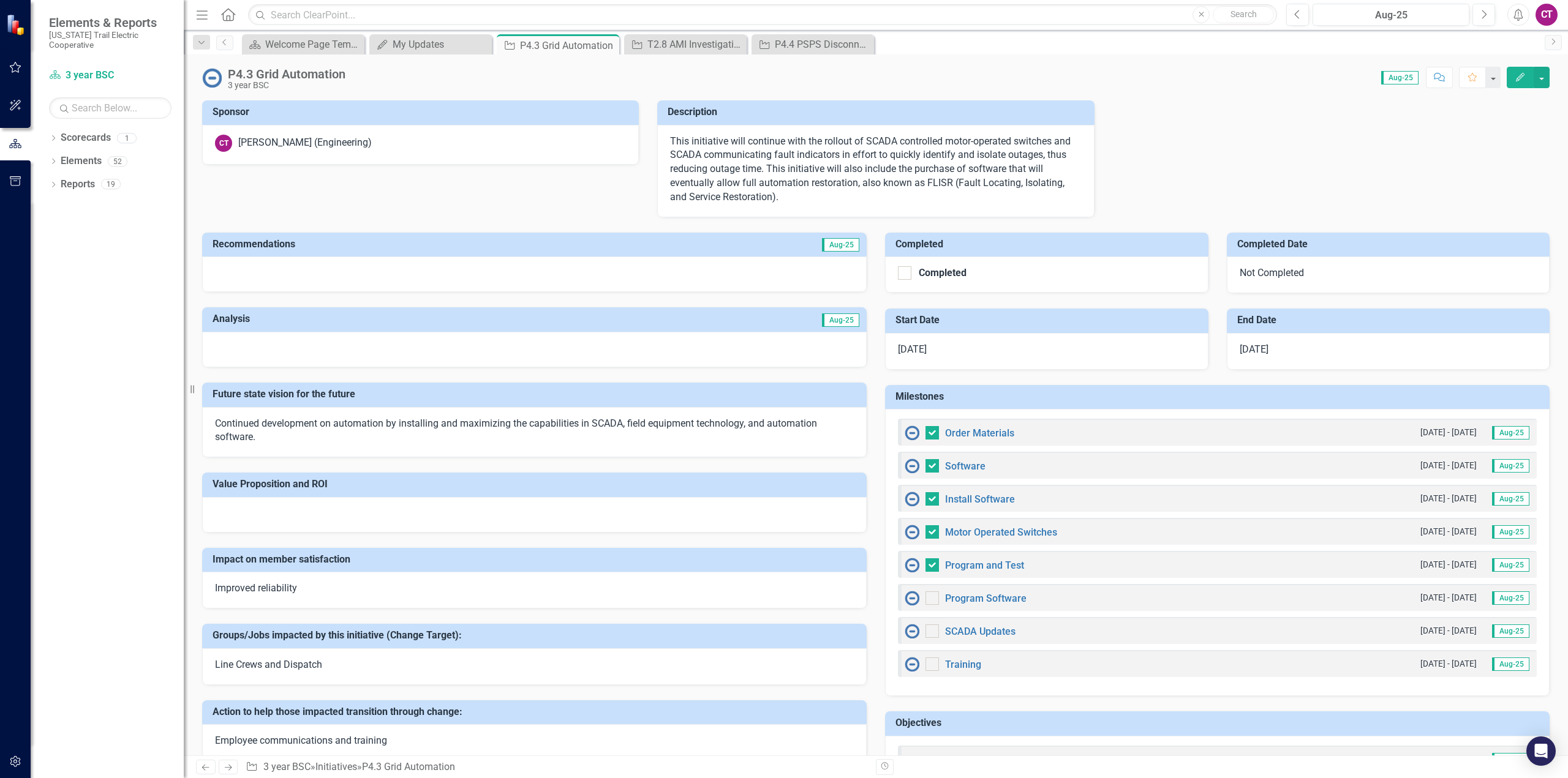
checkbox input "true"
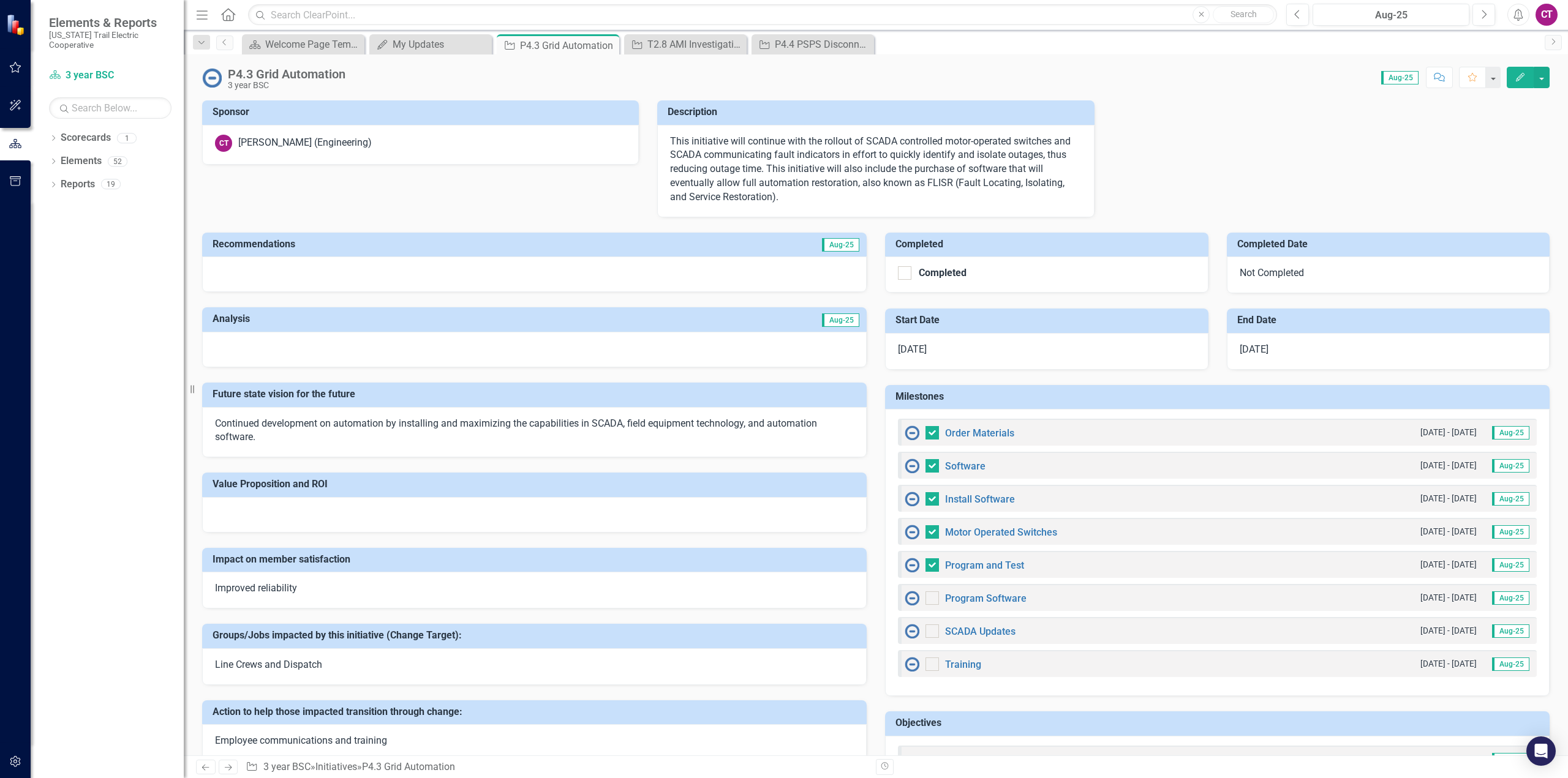
checkbox input "false"
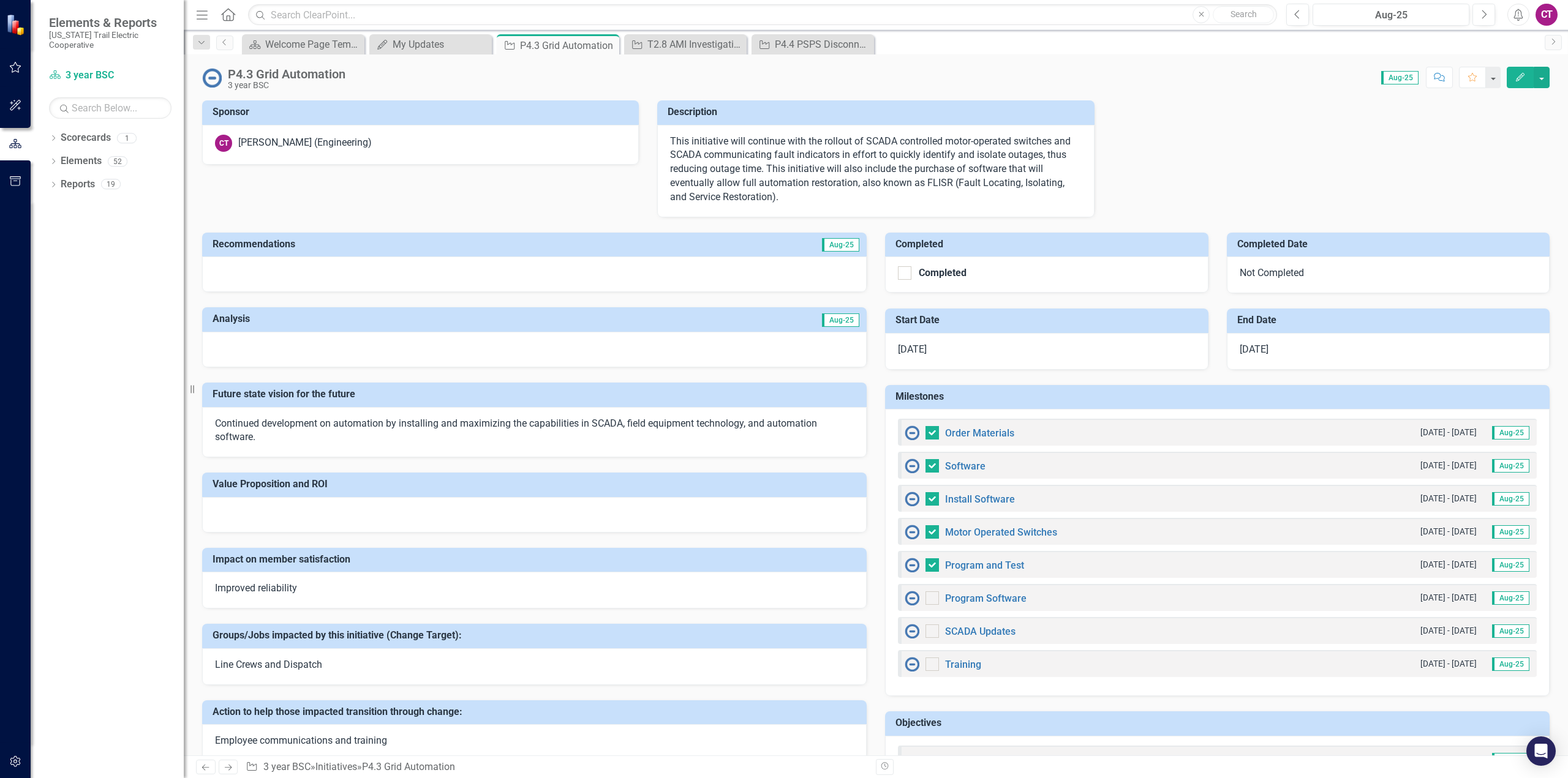
checkbox input "true"
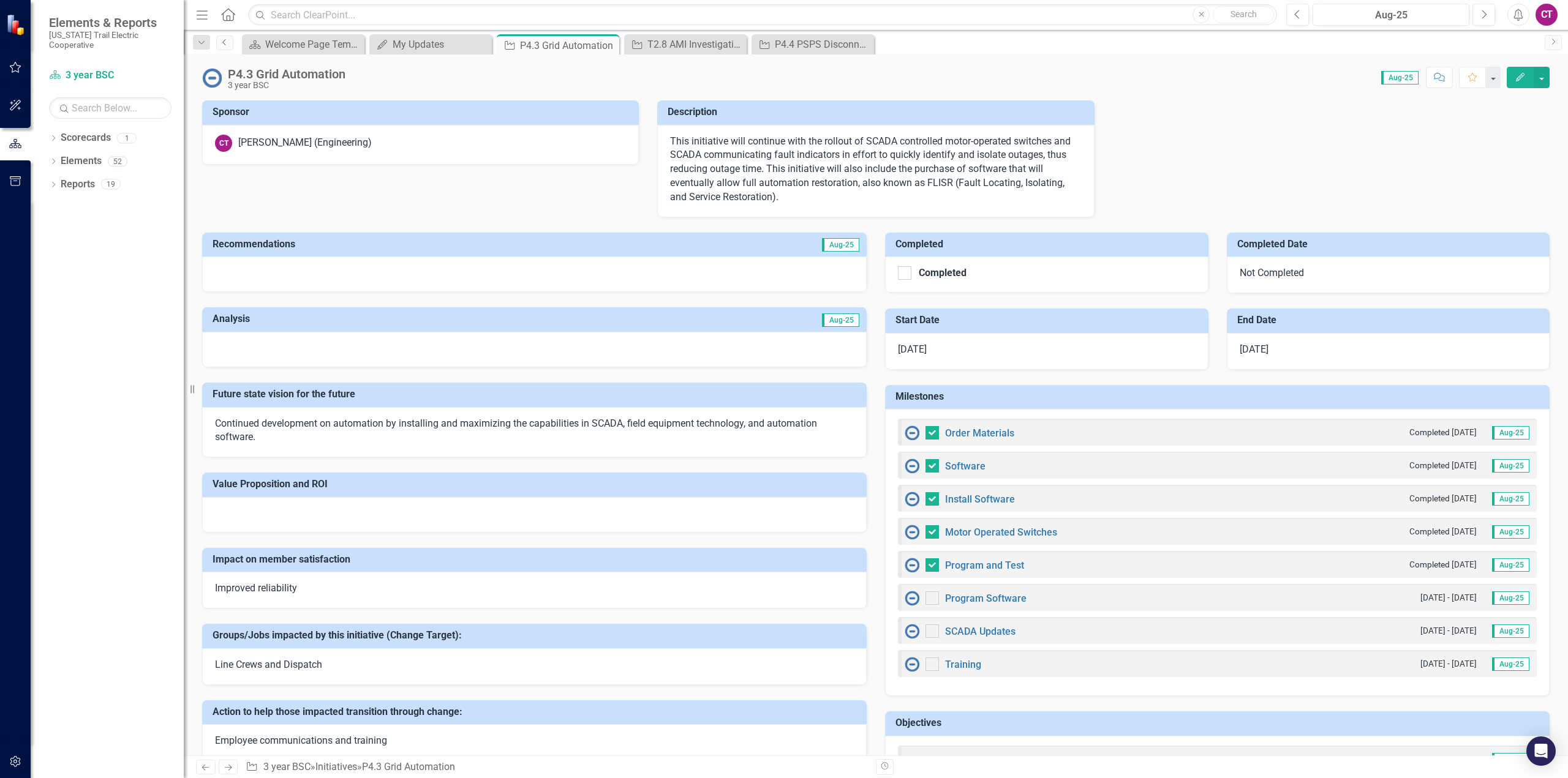
click at [221, 44] on icon "Previous" at bounding box center [225, 42] width 10 height 8
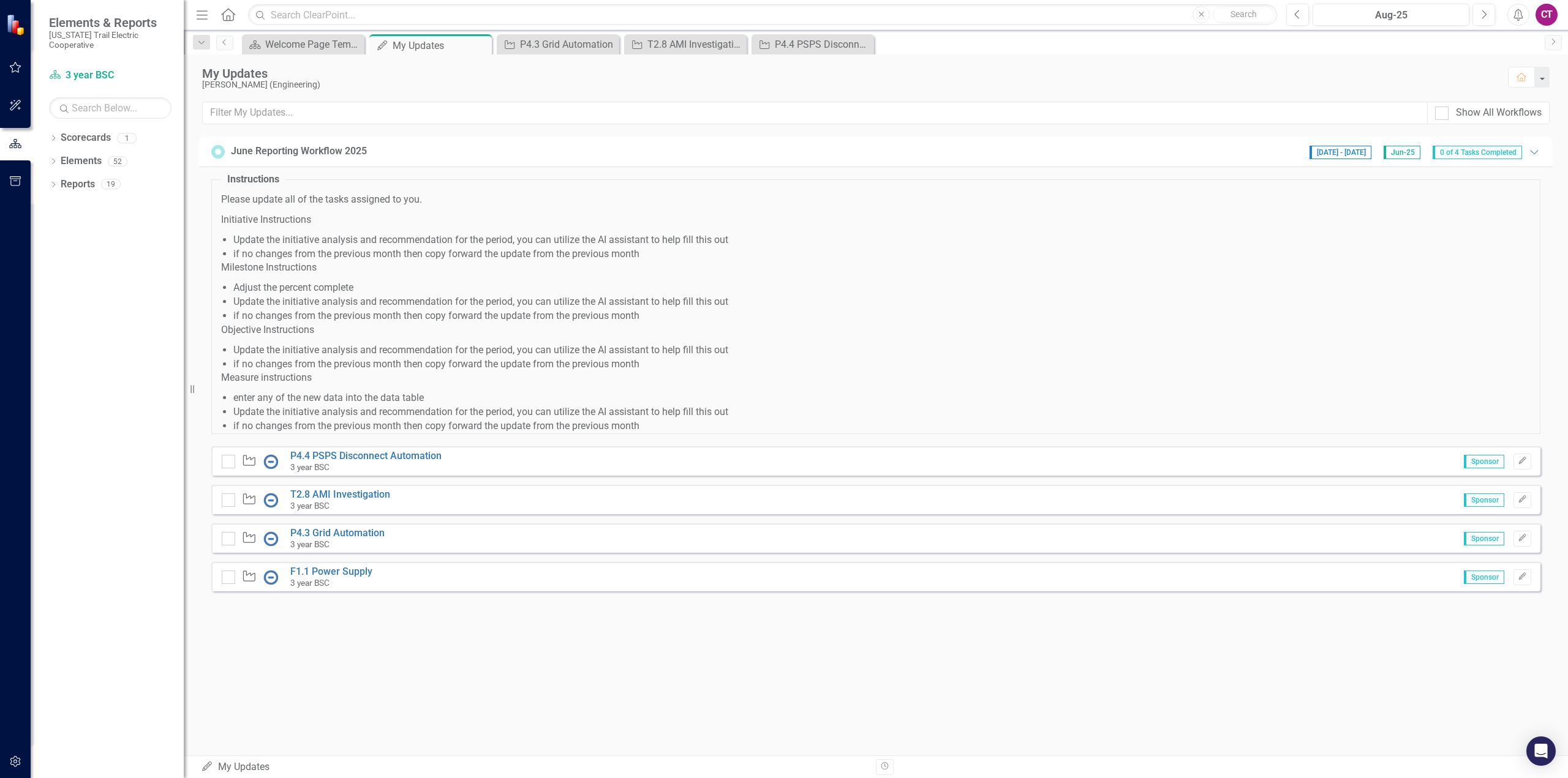
click at [337, 565] on div "Initiative F1.1 Power Supply 3 year BSC Sponsor Edit" at bounding box center [876, 576] width 1329 height 30
click at [340, 569] on link "F1.1 Power Supply" at bounding box center [331, 571] width 82 height 11
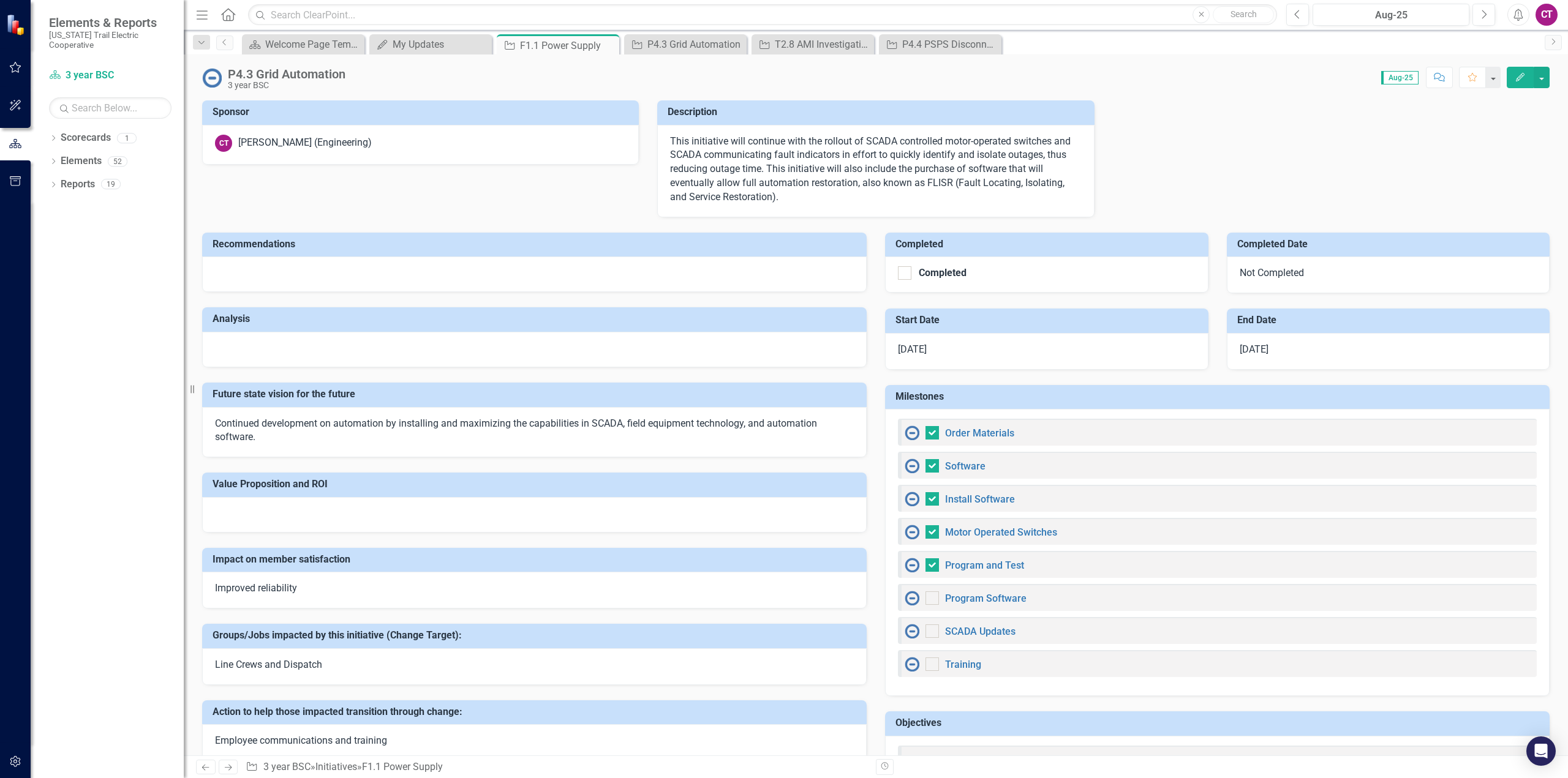
checkbox input "false"
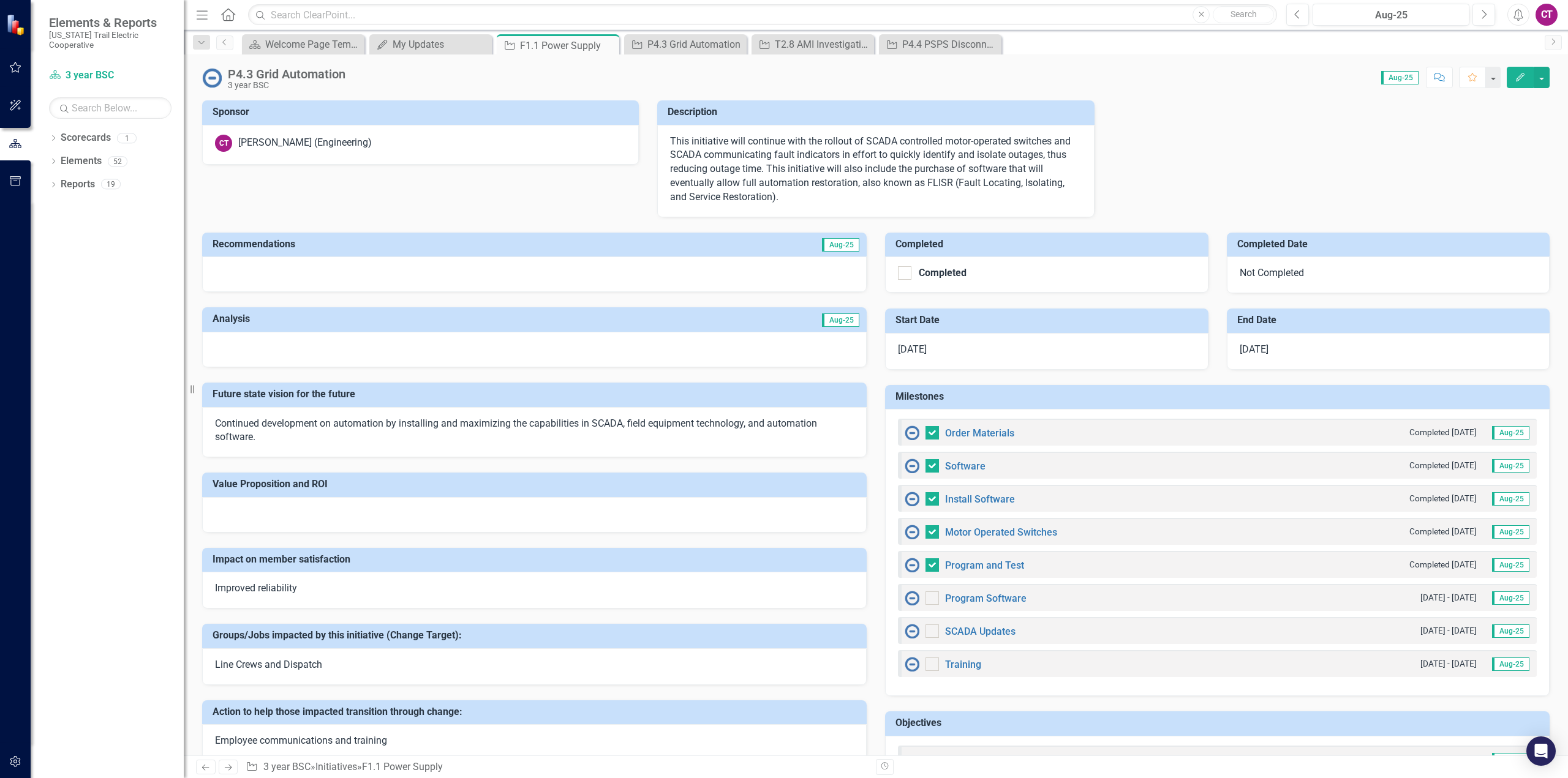
checkbox input "true"
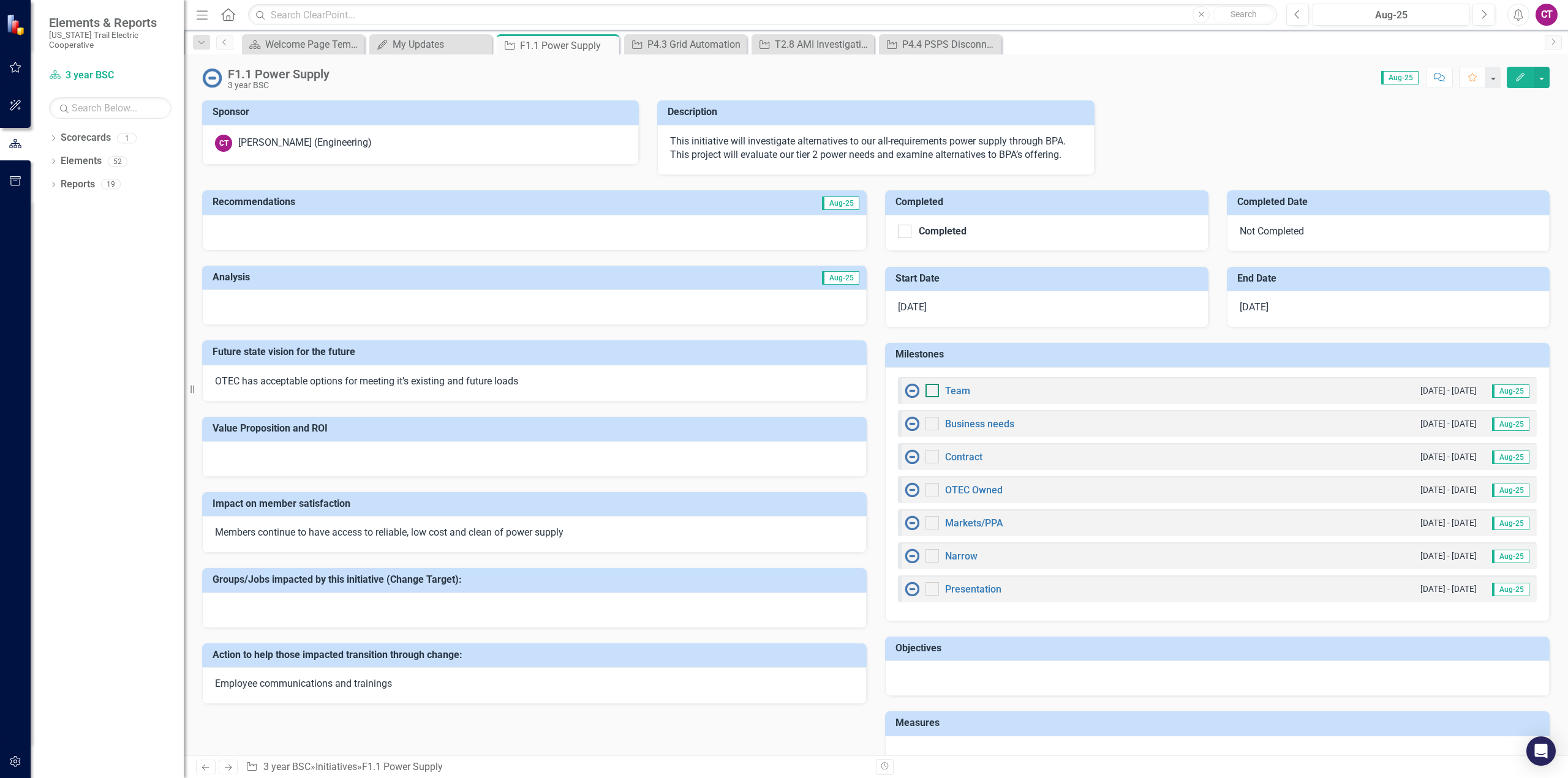
click at [929, 394] on div at bounding box center [932, 390] width 13 height 13
click at [929, 392] on input "checkbox" at bounding box center [929, 387] width 8 height 8
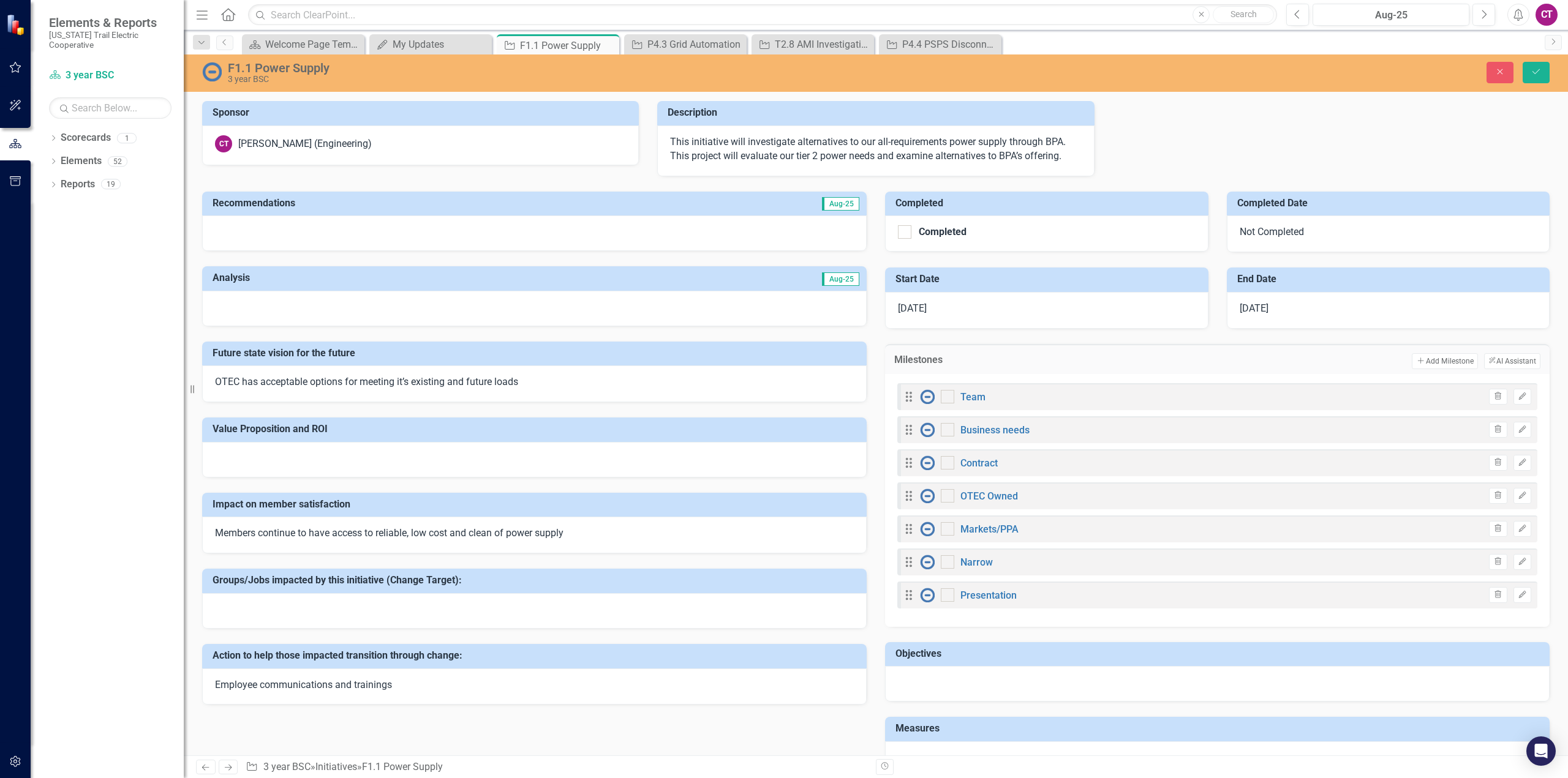
checkbox input "true"
drag, startPoint x: 940, startPoint y: 432, endPoint x: 939, endPoint y: 443, distance: 11.0
click at [941, 432] on div at bounding box center [947, 430] width 13 height 13
click at [941, 431] on input "checkbox" at bounding box center [944, 427] width 8 height 8
checkbox input "true"
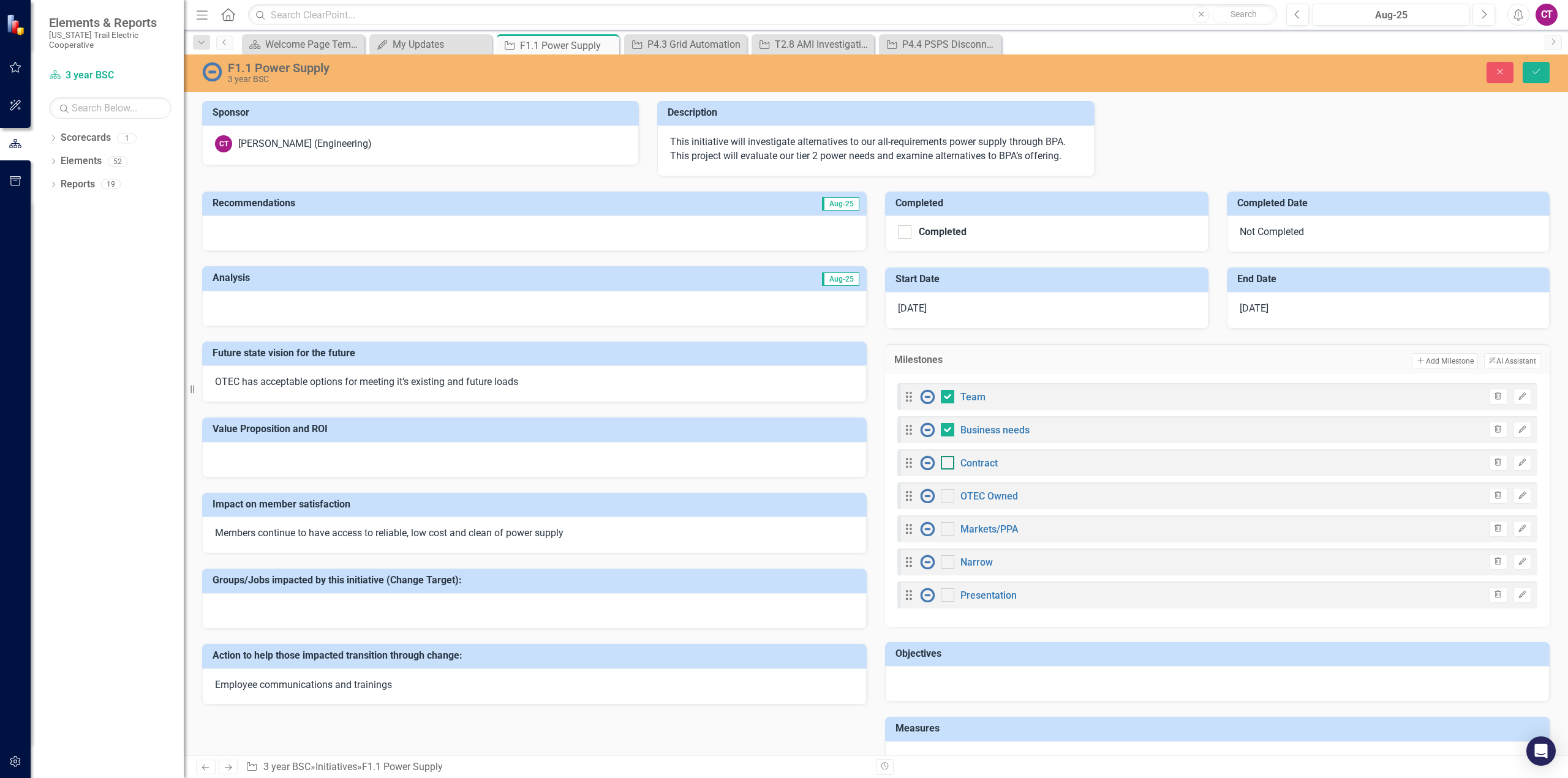
click at [941, 462] on input "checkbox" at bounding box center [944, 460] width 8 height 8
checkbox input "true"
click at [1538, 80] on button "Save" at bounding box center [1536, 72] width 27 height 21
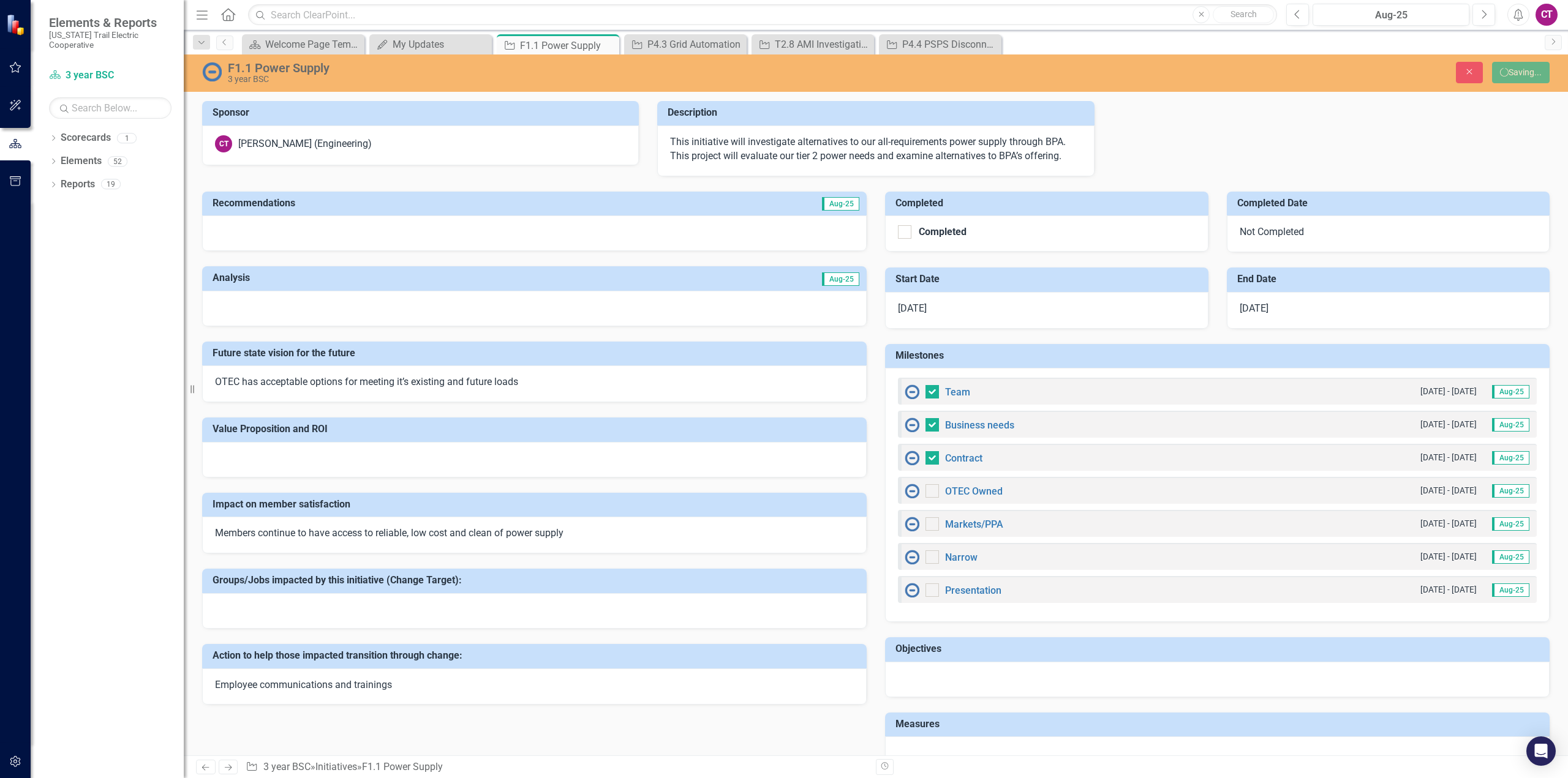
checkbox input "false"
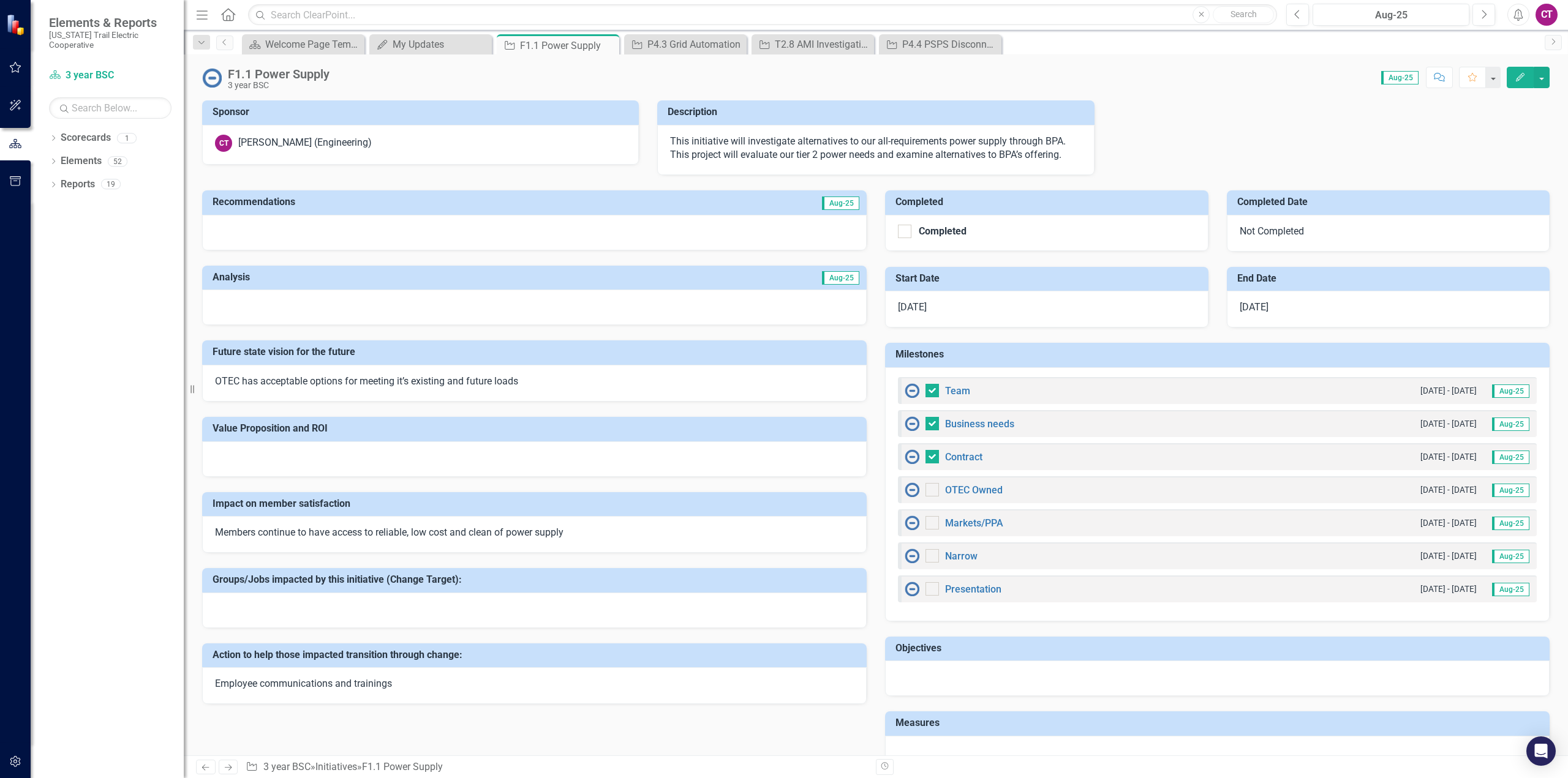
checkbox input "false"
checkbox input "true"
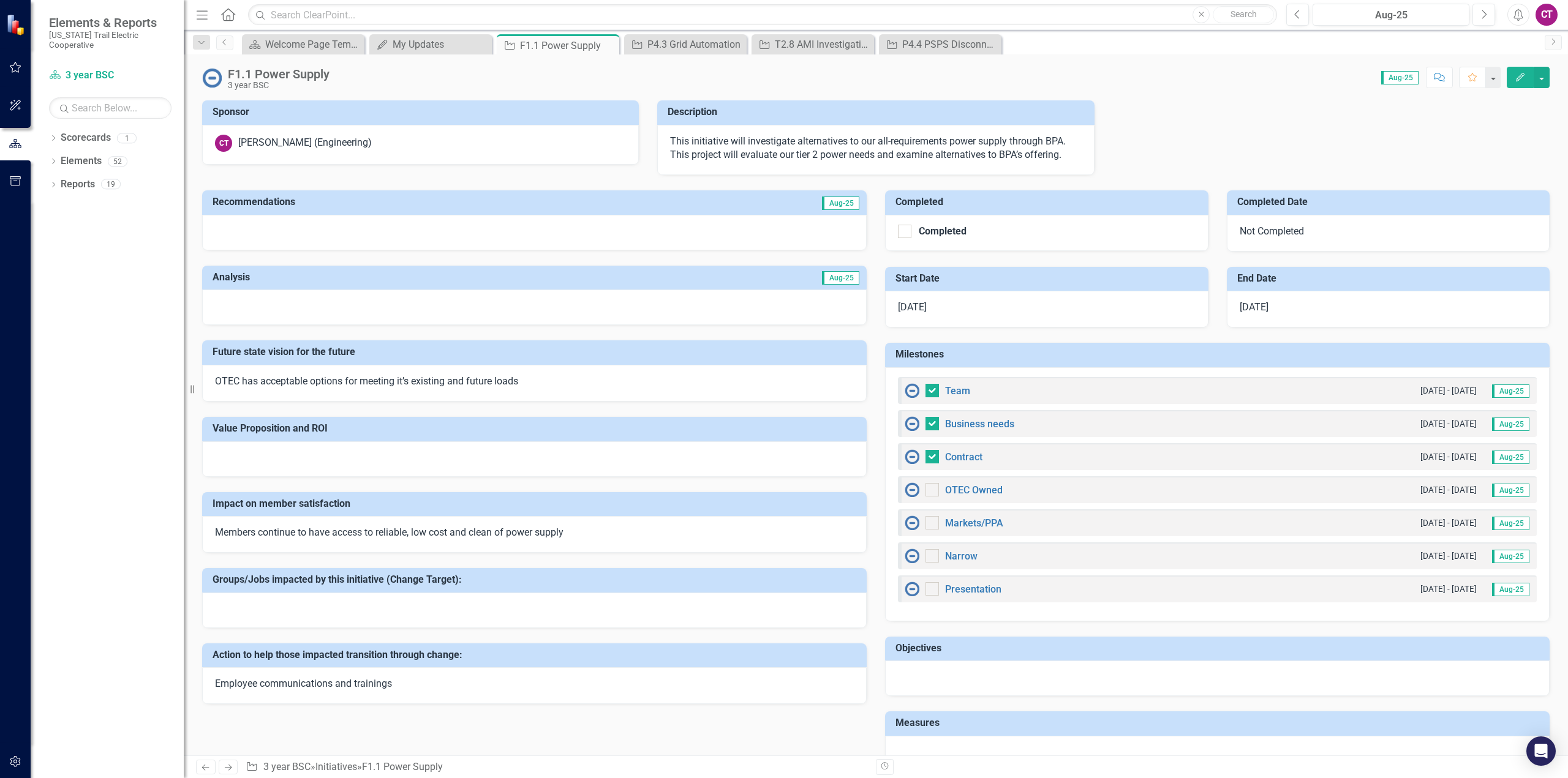
checkbox input "true"
